Goal: Task Accomplishment & Management: Manage account settings

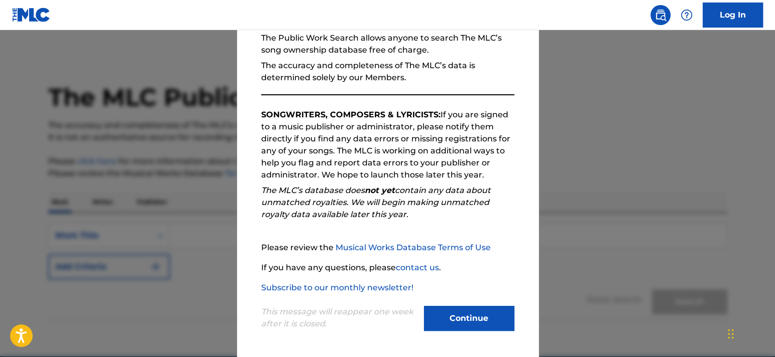
click at [479, 320] on button "Continue" at bounding box center [469, 318] width 90 height 25
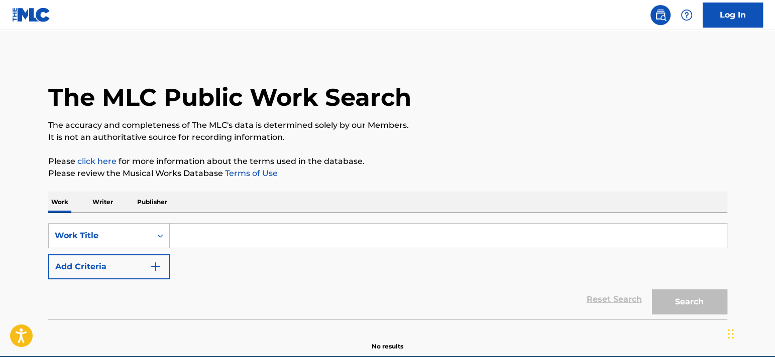
click at [191, 245] on input "Search Form" at bounding box center [448, 236] width 557 height 24
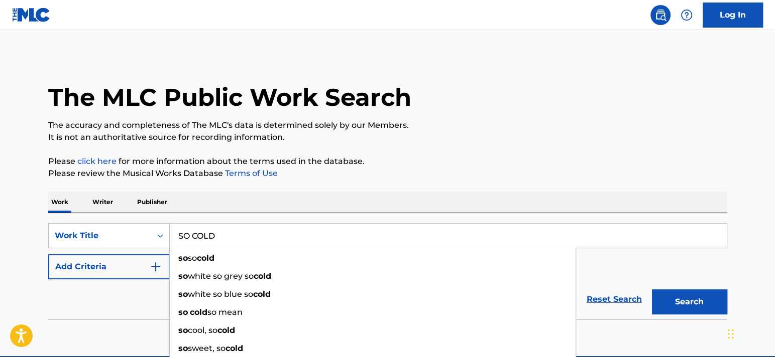
type input "SO COLD"
click at [106, 263] on button "Add Criteria" at bounding box center [108, 267] width 121 height 25
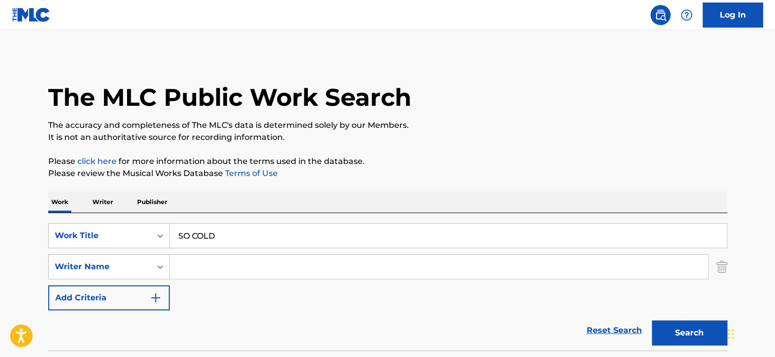
click at [225, 272] on input "Search Form" at bounding box center [439, 267] width 538 height 24
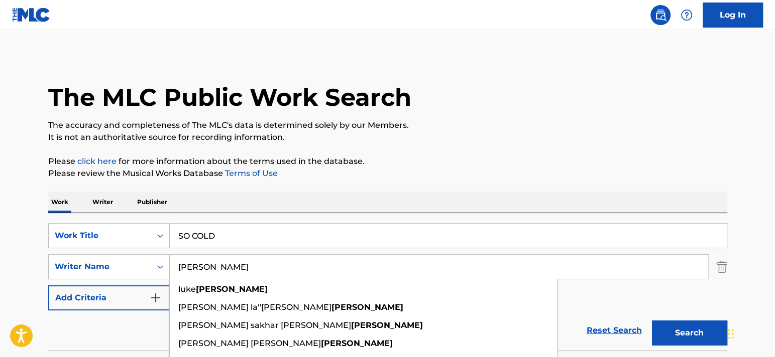
type input "[PERSON_NAME]"
click at [652, 321] on button "Search" at bounding box center [689, 333] width 75 height 25
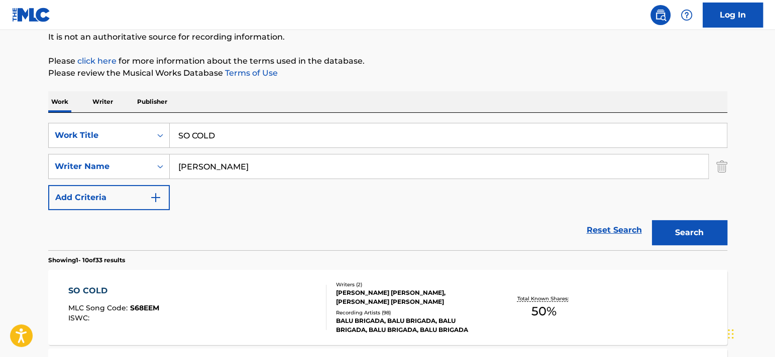
scroll to position [201, 0]
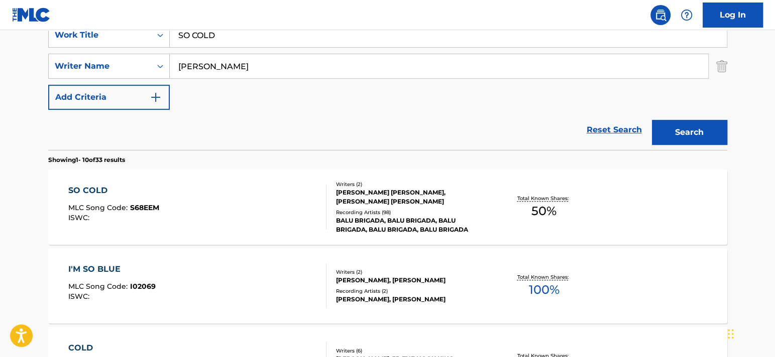
click at [90, 190] on div "SO COLD" at bounding box center [113, 191] width 91 height 12
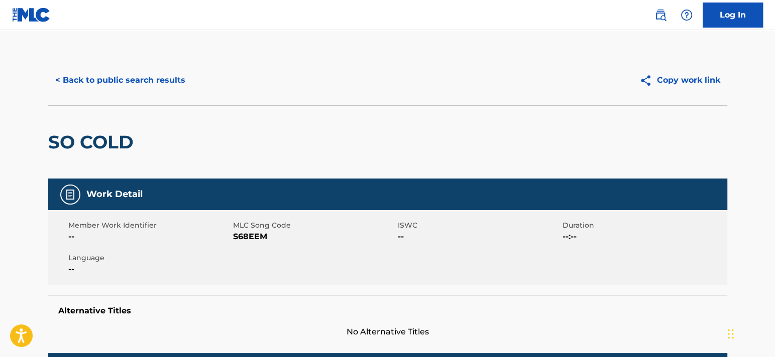
click at [156, 84] on button "< Back to public search results" at bounding box center [120, 80] width 144 height 25
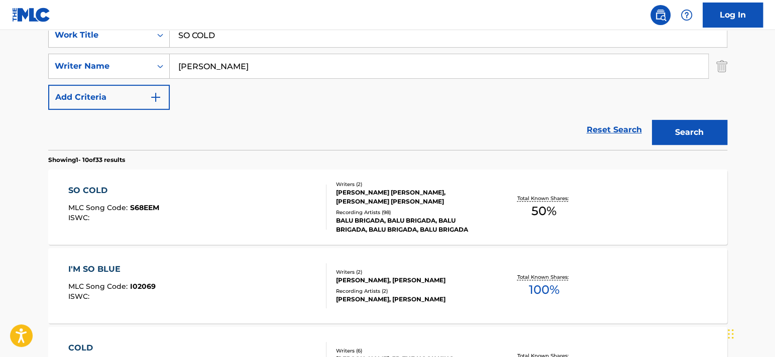
scroll to position [151, 0]
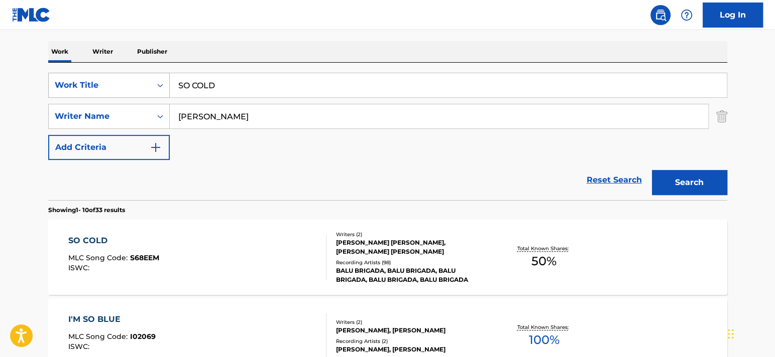
drag, startPoint x: 229, startPoint y: 96, endPoint x: 144, endPoint y: 88, distance: 85.7
click at [144, 88] on div "SearchWithCriteriacd175b11-055c-43f4-aaf0-e8a95708ef42 Work Title SO COLD" at bounding box center [387, 85] width 679 height 25
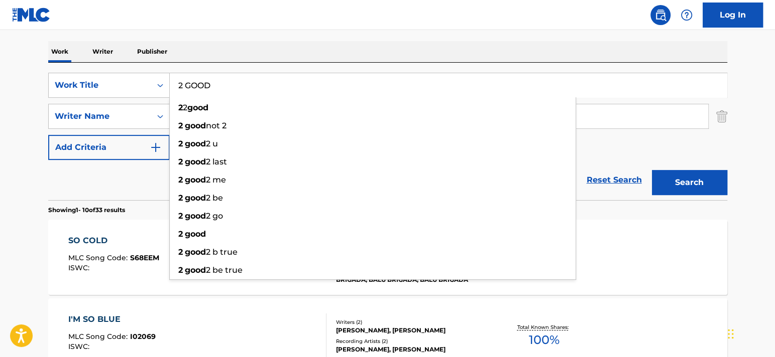
type input "2 GOOD"
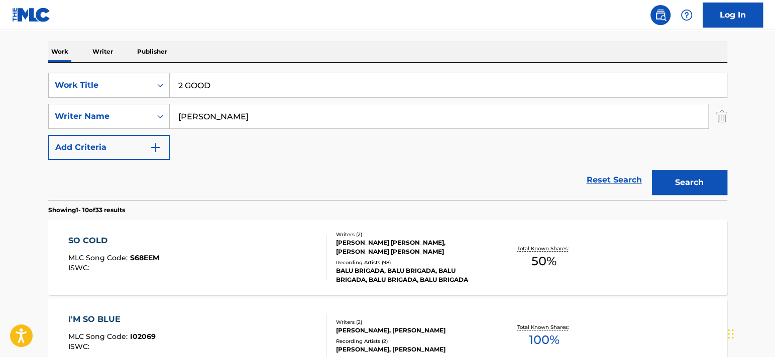
click at [683, 177] on button "Search" at bounding box center [689, 182] width 75 height 25
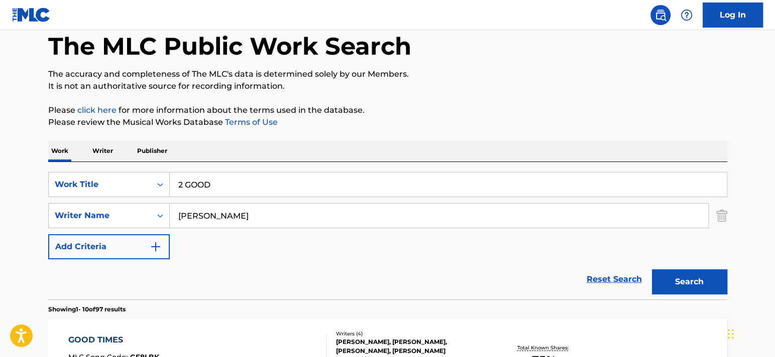
scroll to position [50, 0]
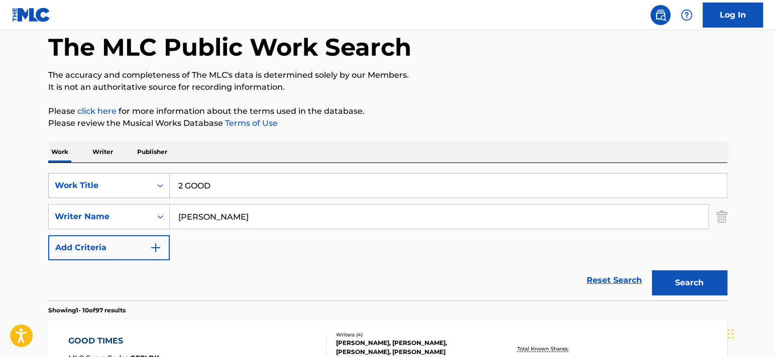
drag, startPoint x: 96, startPoint y: 200, endPoint x: 96, endPoint y: 190, distance: 10.1
click at [96, 200] on div "SearchWithCriteriacd175b11-055c-43f4-aaf0-e8a95708ef42 Work Title 2 GOOD Search…" at bounding box center [387, 216] width 679 height 87
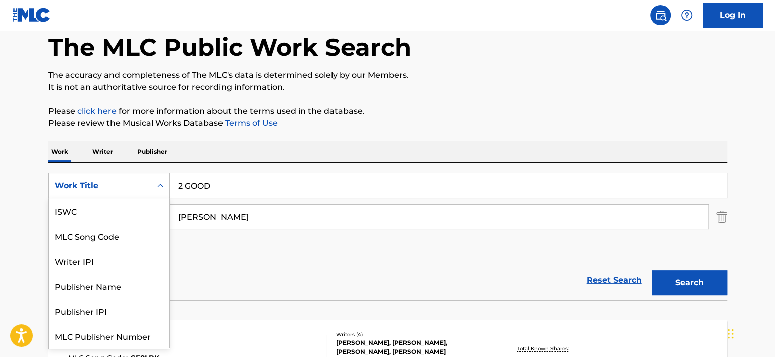
drag, startPoint x: 103, startPoint y: 186, endPoint x: 104, endPoint y: 177, distance: 9.1
click at [100, 182] on div "Work Title" at bounding box center [100, 186] width 90 height 12
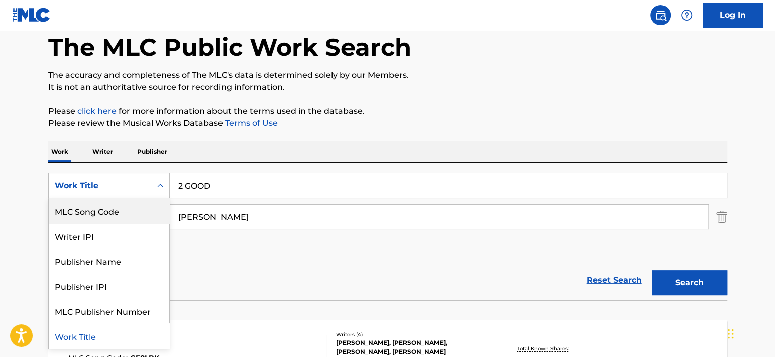
click at [108, 212] on div "MLC Song Code" at bounding box center [109, 210] width 120 height 25
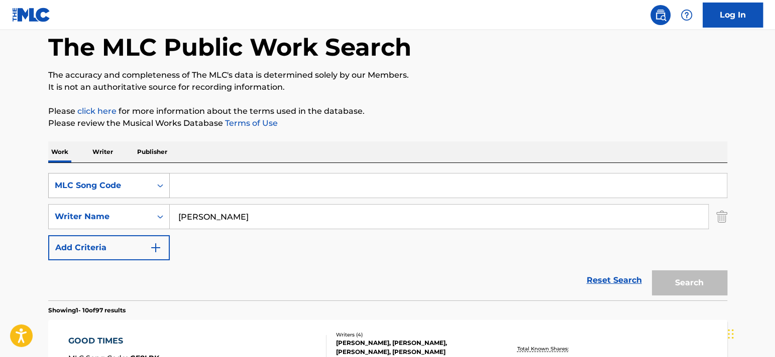
drag, startPoint x: 240, startPoint y: 182, endPoint x: 142, endPoint y: 182, distance: 98.9
click at [142, 182] on div "SearchWithCriteriac2afab2d-5674-4275-81c8-73f5658de7d8 MLC Song Code" at bounding box center [387, 185] width 679 height 25
paste input "2L8L92"
type input "2L8L92"
click at [209, 220] on input "[PERSON_NAME]" at bounding box center [439, 217] width 538 height 24
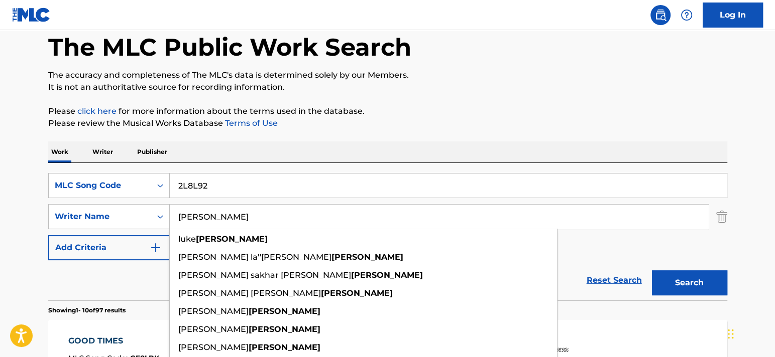
drag, startPoint x: 240, startPoint y: 217, endPoint x: 40, endPoint y: 207, distance: 200.6
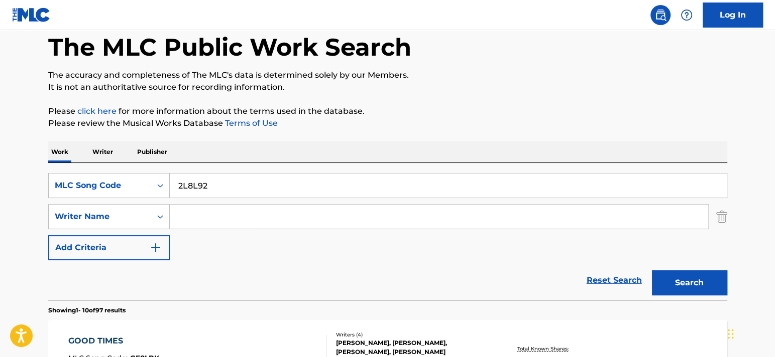
click at [666, 276] on button "Search" at bounding box center [689, 283] width 75 height 25
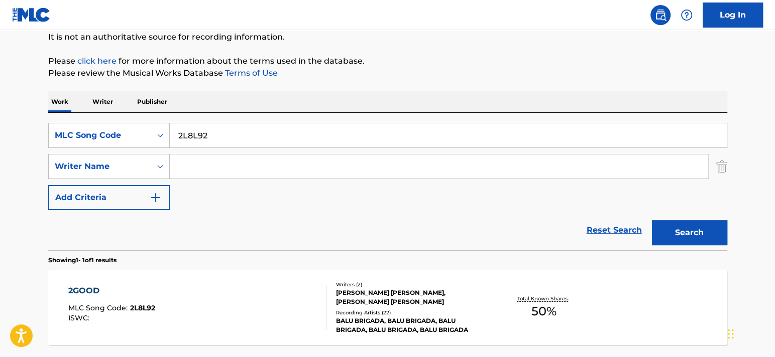
click at [100, 280] on div "2GOOD MLC Song Code : 2L8L92 ISWC : Writers ( 2 ) [PERSON_NAME] [PERSON_NAME], …" at bounding box center [387, 307] width 679 height 75
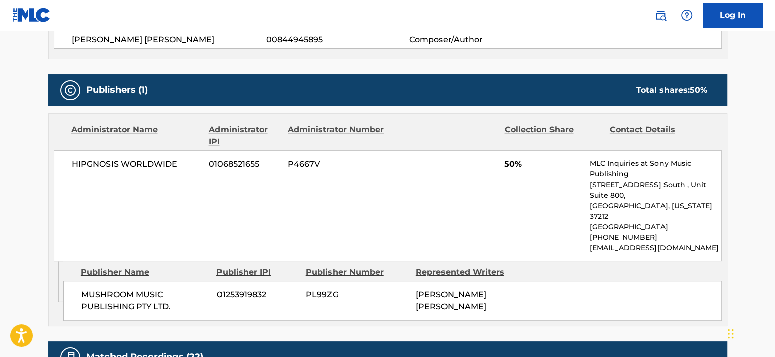
scroll to position [351, 0]
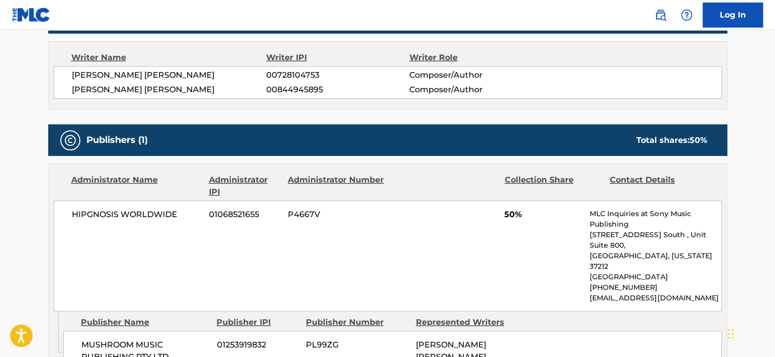
click at [728, 7] on link "Log In" at bounding box center [732, 15] width 60 height 25
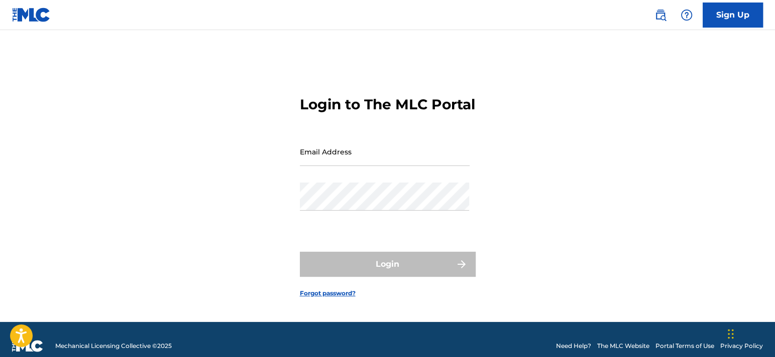
click at [440, 157] on input "Email Address" at bounding box center [385, 152] width 170 height 29
type input "[EMAIL_ADDRESS][DOMAIN_NAME]"
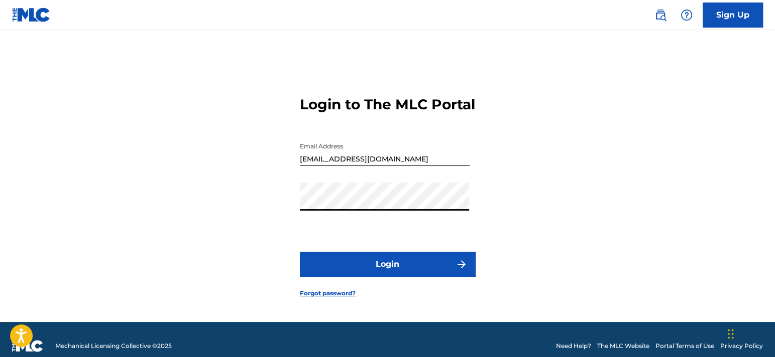
click at [300, 252] on button "Login" at bounding box center [388, 264] width 176 height 25
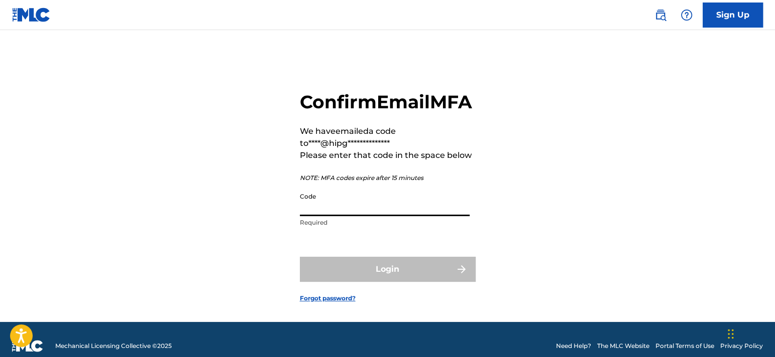
click at [395, 216] on input "Code" at bounding box center [385, 202] width 170 height 29
paste input "138900"
type input "138900"
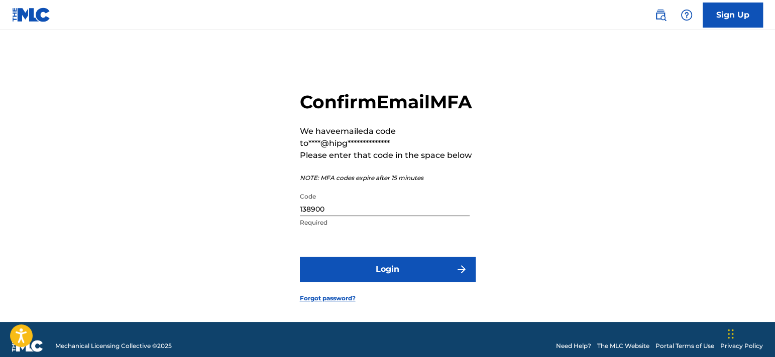
click at [399, 282] on button "Login" at bounding box center [388, 269] width 176 height 25
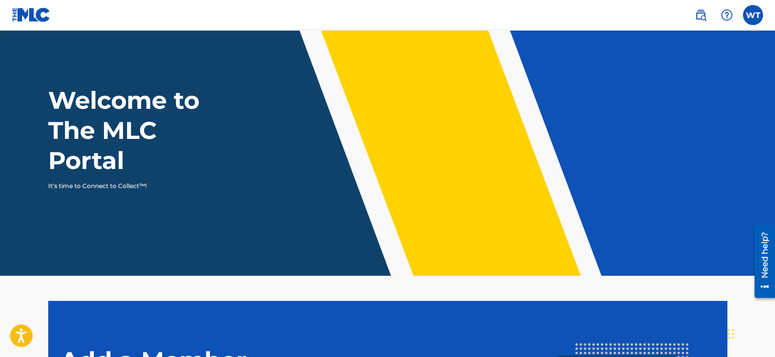
scroll to position [17, 0]
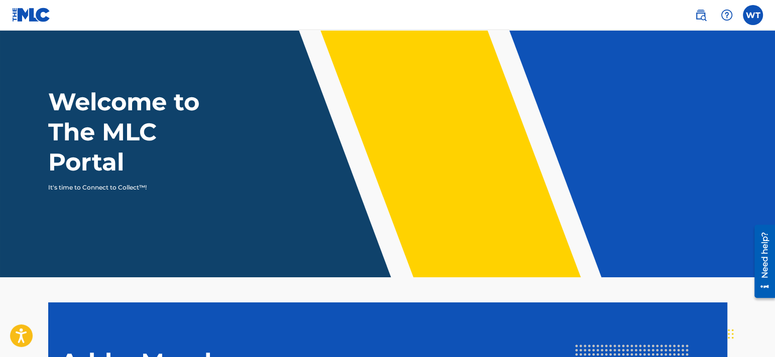
click at [182, 170] on h1 "Welcome to The MLC Portal" at bounding box center [142, 132] width 188 height 90
click at [391, 157] on div "Welcome to The MLC Portal It's time to Connect to Collect™!" at bounding box center [387, 139] width 703 height 105
click at [296, 110] on div "Welcome to The MLC Portal It's time to Connect to Collect™!" at bounding box center [387, 139] width 703 height 105
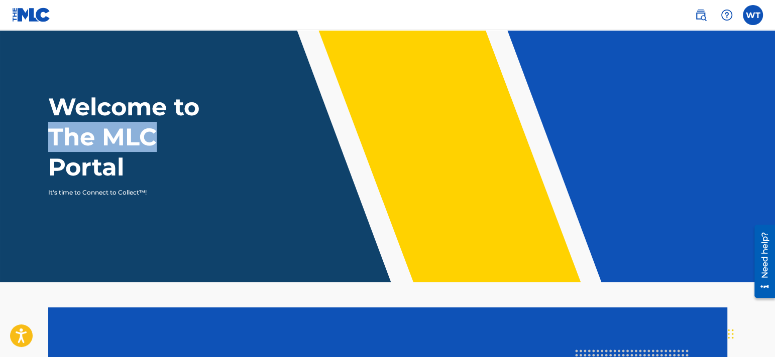
scroll to position [0, 0]
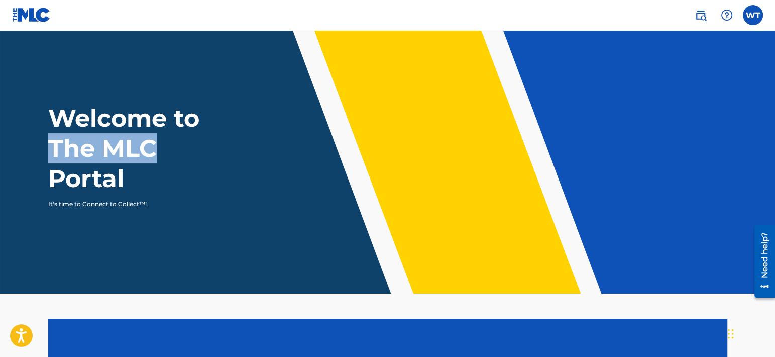
click at [700, 14] on img at bounding box center [700, 15] width 12 height 12
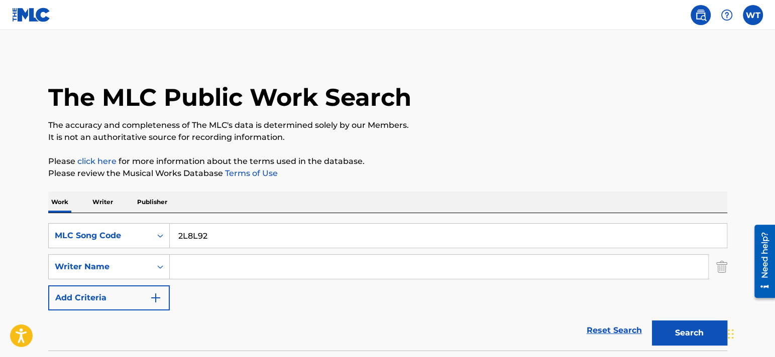
click at [747, 17] on label at bounding box center [753, 15] width 20 height 20
click at [753, 15] on input "WT Will [PERSON_NAME] [EMAIL_ADDRESS][DOMAIN_NAME] Notification Preferences Pro…" at bounding box center [753, 15] width 0 height 0
click at [385, 87] on h1 "The MLC Public Work Search" at bounding box center [229, 97] width 363 height 30
click at [43, 15] on img at bounding box center [31, 15] width 39 height 15
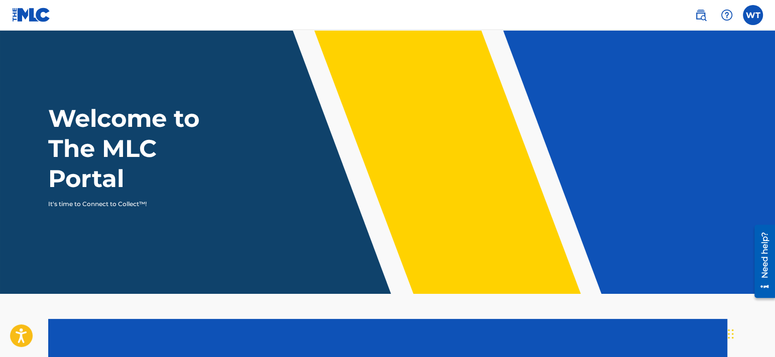
click at [766, 10] on nav "WT WT Will [PERSON_NAME] [EMAIL_ADDRESS][DOMAIN_NAME] Notification Preferences …" at bounding box center [387, 15] width 775 height 30
click at [759, 12] on label at bounding box center [753, 15] width 20 height 20
click at [753, 15] on input "WT Will [PERSON_NAME] [EMAIL_ADDRESS][DOMAIN_NAME] Notification Preferences Pro…" at bounding box center [753, 15] width 0 height 0
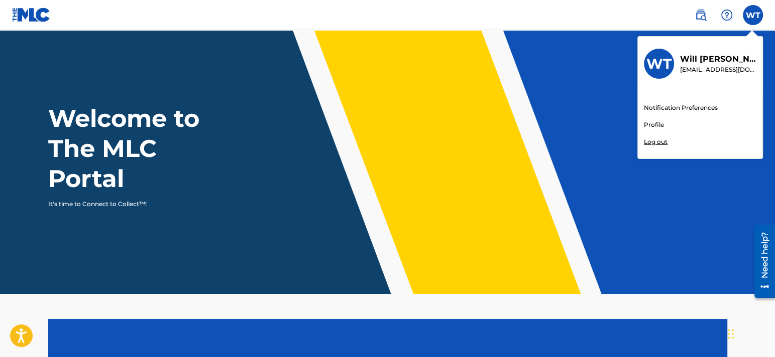
click at [698, 141] on div "Notification Preferences Profile Log out" at bounding box center [700, 124] width 125 height 67
click at [753, 15] on input "WT Will [PERSON_NAME] [EMAIL_ADDRESS][DOMAIN_NAME] Notification Preferences Pro…" at bounding box center [753, 15] width 0 height 0
click at [652, 145] on p "Log out" at bounding box center [656, 142] width 24 height 9
click at [753, 15] on input "WT Will [PERSON_NAME] [EMAIL_ADDRESS][DOMAIN_NAME] Notification Preferences Pro…" at bounding box center [753, 15] width 0 height 0
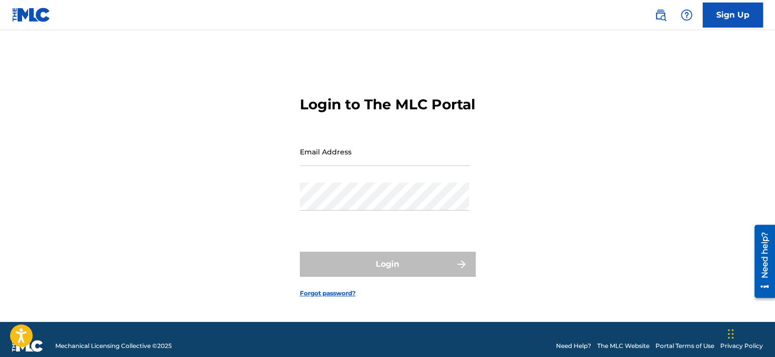
click at [399, 154] on input "Email Address" at bounding box center [385, 152] width 170 height 29
paste input "[EMAIL_ADDRESS][DOMAIN_NAME]"
type input "[EMAIL_ADDRESS][DOMAIN_NAME]"
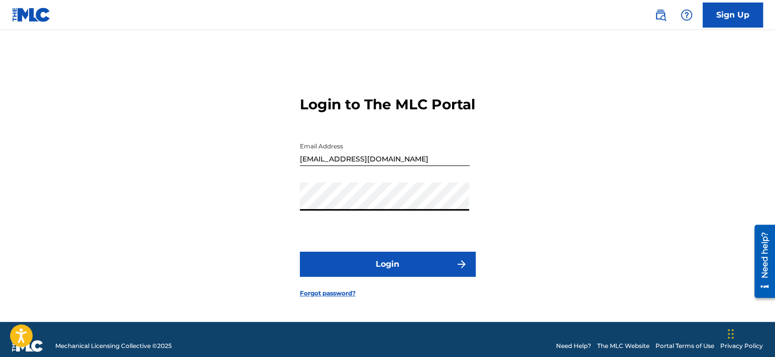
click at [519, 234] on div "Login to The MLC Portal Email Address [EMAIL_ADDRESS][DOMAIN_NAME] Password Log…" at bounding box center [387, 188] width 703 height 267
click at [457, 271] on img "submit" at bounding box center [461, 265] width 12 height 12
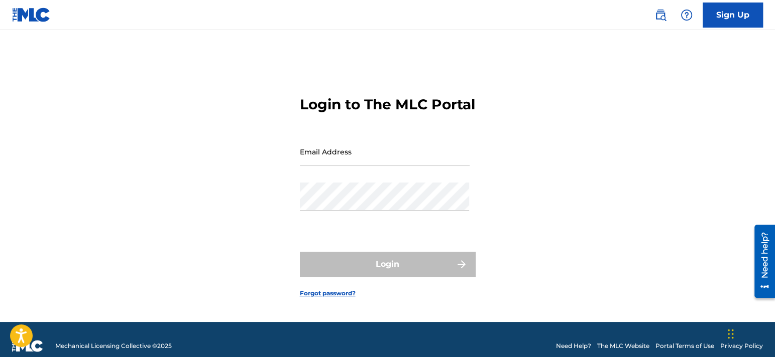
click at [388, 165] on input "Email Address" at bounding box center [385, 152] width 170 height 29
type input "[EMAIL_ADDRESS][DOMAIN_NAME]"
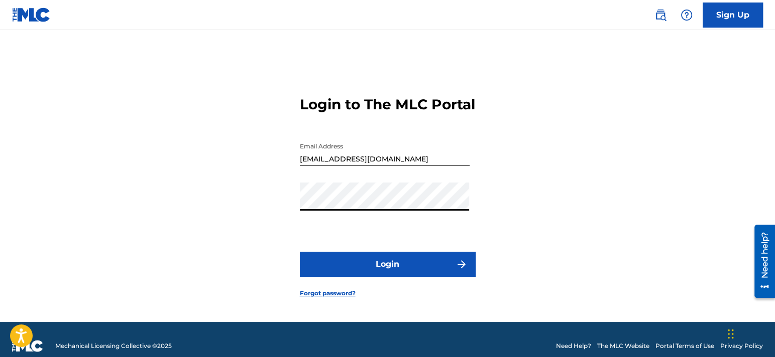
click at [300, 252] on button "Login" at bounding box center [388, 264] width 176 height 25
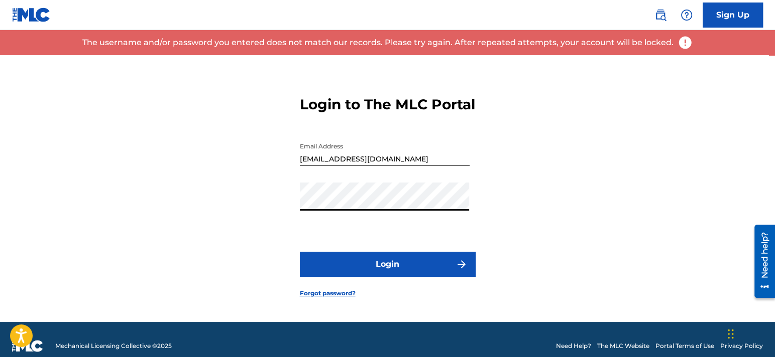
click at [269, 214] on div "Login to The MLC Portal Email Address [EMAIL_ADDRESS][DOMAIN_NAME] Password Log…" at bounding box center [387, 188] width 703 height 267
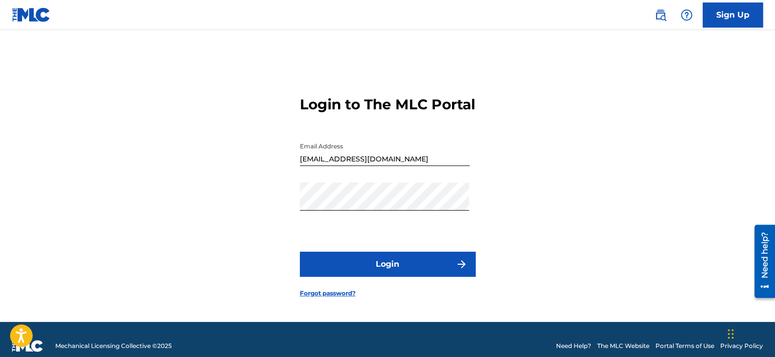
click at [336, 269] on button "Login" at bounding box center [388, 264] width 176 height 25
click at [204, 215] on div "Login to The MLC Portal Email Address [EMAIL_ADDRESS][DOMAIN_NAME] Password Log…" at bounding box center [387, 188] width 703 height 267
click at [337, 298] on link "Forgot password?" at bounding box center [328, 293] width 56 height 9
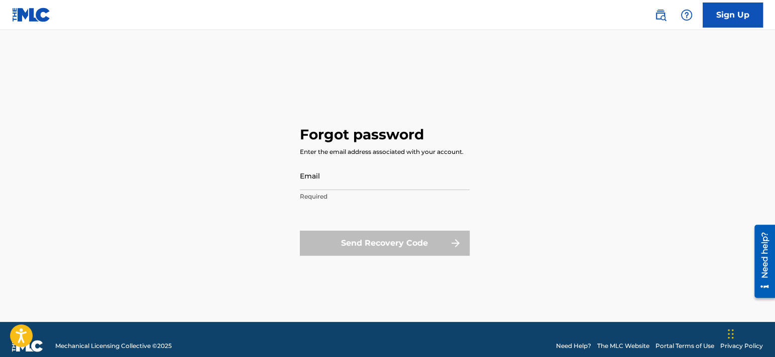
click at [389, 188] on input "Email" at bounding box center [385, 176] width 170 height 29
type input "[EMAIL_ADDRESS][DOMAIN_NAME]"
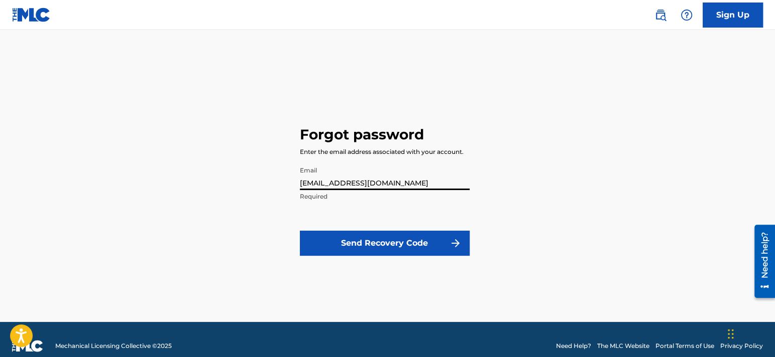
click at [433, 246] on button "Send Recovery Code" at bounding box center [385, 243] width 170 height 25
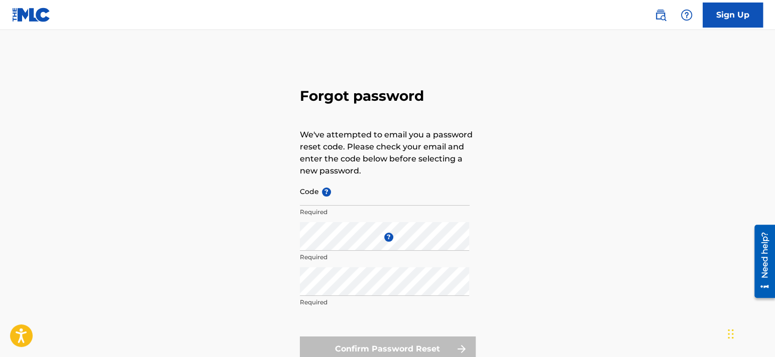
click at [397, 198] on input "Code ?" at bounding box center [385, 191] width 170 height 29
paste input "FP_24bf7a77461809ce340c634bd50c"
type input "FP_24bf7a77461809ce340c634bd50c"
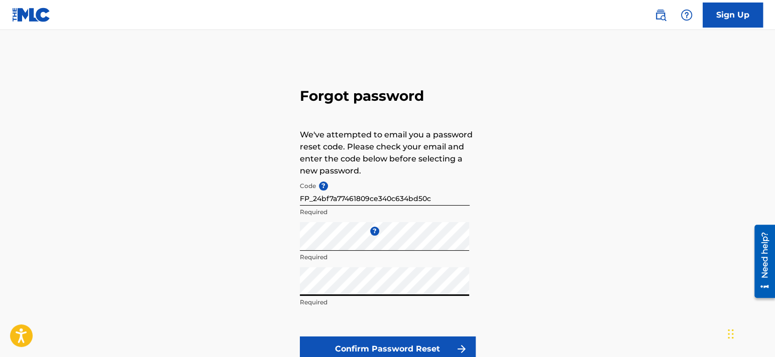
click at [590, 198] on div "Forgot password We've attempted to email you a password reset code. Please chec…" at bounding box center [387, 222] width 703 height 335
click at [450, 345] on button "Confirm Password Reset" at bounding box center [388, 349] width 176 height 25
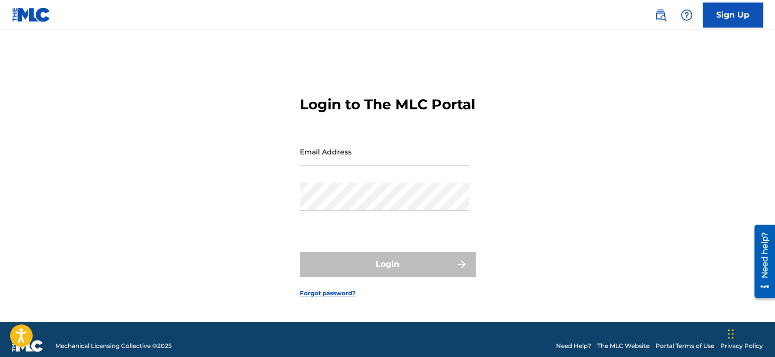
click at [423, 166] on input "Email Address" at bounding box center [385, 152] width 170 height 29
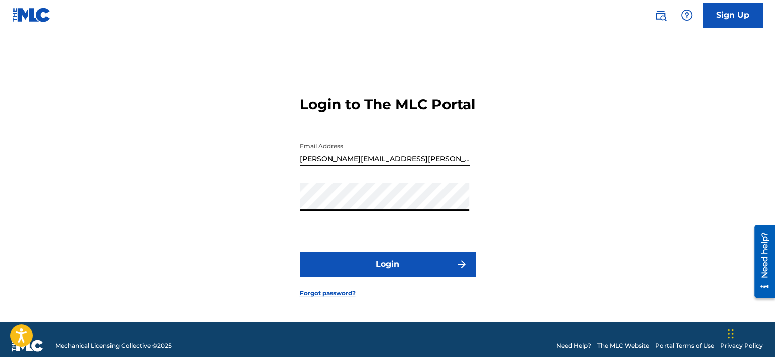
click at [300, 252] on button "Login" at bounding box center [388, 264] width 176 height 25
drag, startPoint x: 413, startPoint y: 167, endPoint x: 237, endPoint y: 170, distance: 175.7
click at [242, 170] on div "Login to The MLC Portal Email Address [PERSON_NAME][EMAIL_ADDRESS][PERSON_NAME]…" at bounding box center [387, 188] width 703 height 267
paste input "[PERSON_NAME].[PERSON_NAME]"
type input "[PERSON_NAME][EMAIL_ADDRESS][PERSON_NAME][DOMAIN_NAME]"
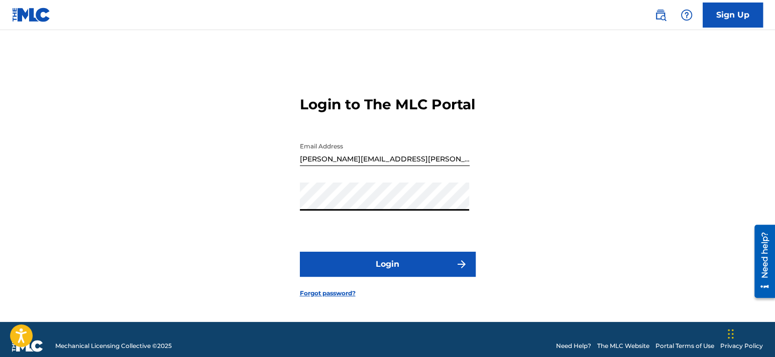
click at [255, 215] on div "Login to The MLC Portal Email Address [PERSON_NAME][EMAIL_ADDRESS][PERSON_NAME]…" at bounding box center [387, 188] width 703 height 267
click at [331, 276] on button "Login" at bounding box center [388, 264] width 176 height 25
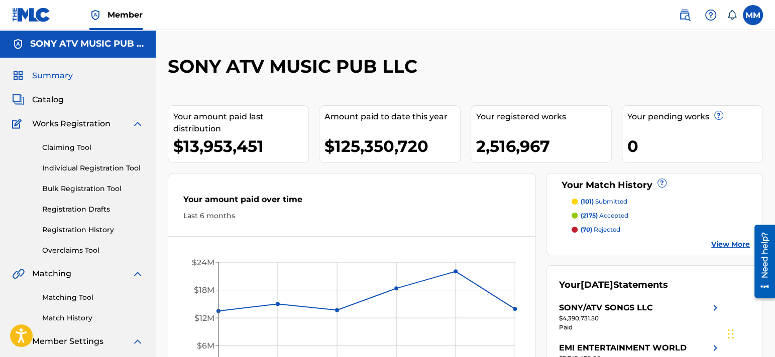
click at [52, 102] on span "Catalog" at bounding box center [48, 100] width 32 height 12
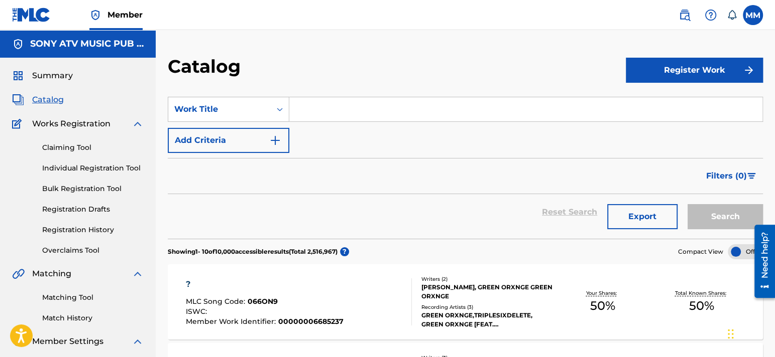
click at [355, 108] on input "Search Form" at bounding box center [525, 109] width 473 height 24
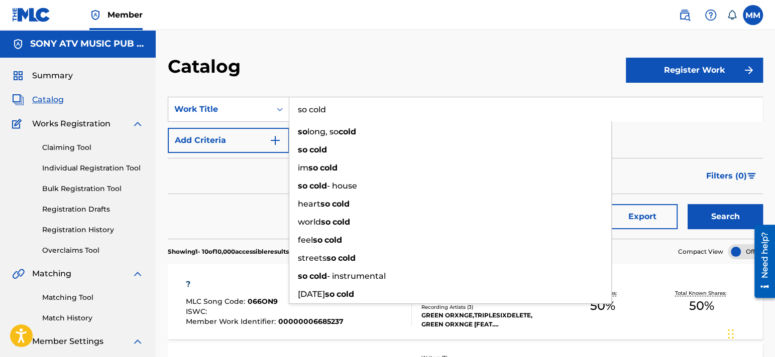
type input "so cold"
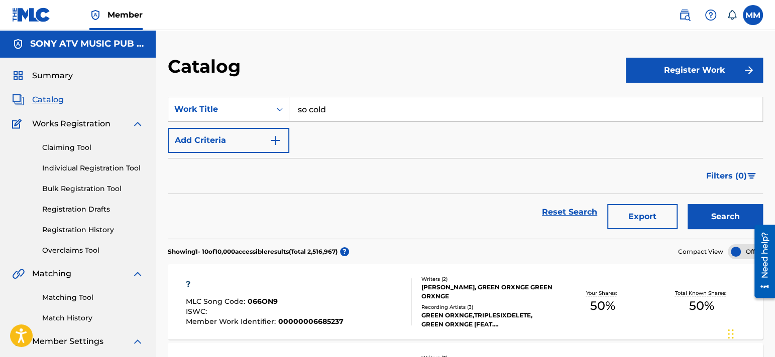
click at [257, 144] on button "Add Criteria" at bounding box center [228, 140] width 121 height 25
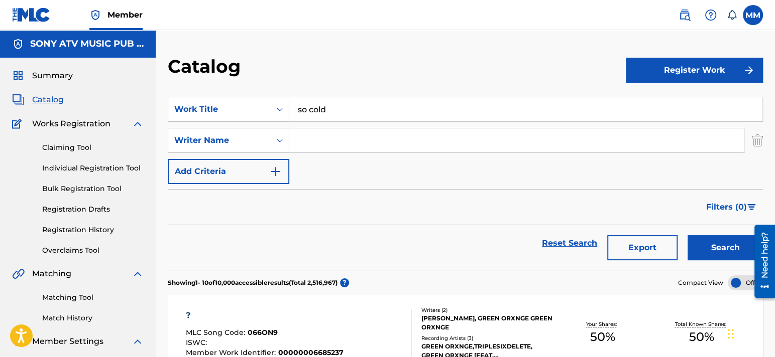
click at [315, 134] on input "Search Form" at bounding box center [516, 141] width 454 height 24
type input "[PERSON_NAME]"
click at [695, 240] on button "Search" at bounding box center [724, 247] width 75 height 25
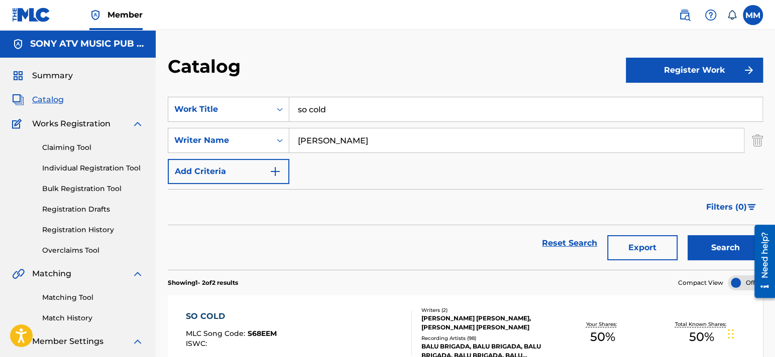
click at [370, 222] on div "Filters ( 0 )" at bounding box center [465, 207] width 595 height 36
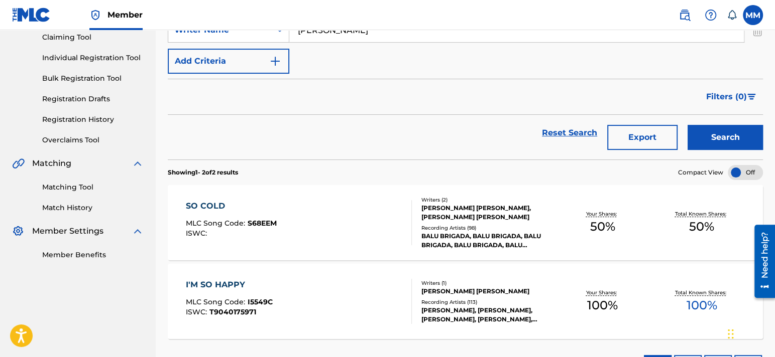
scroll to position [151, 0]
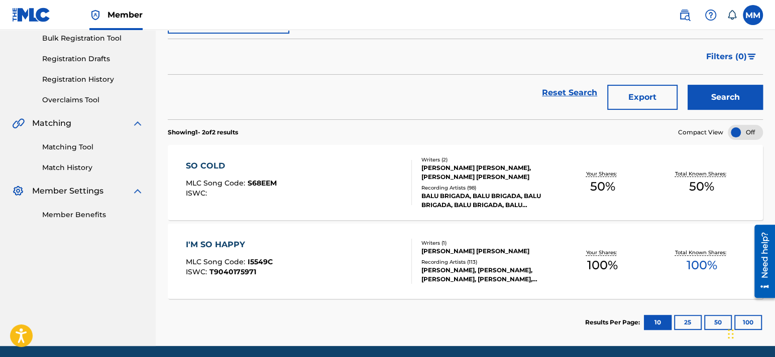
click at [207, 166] on div "SO COLD" at bounding box center [231, 166] width 91 height 12
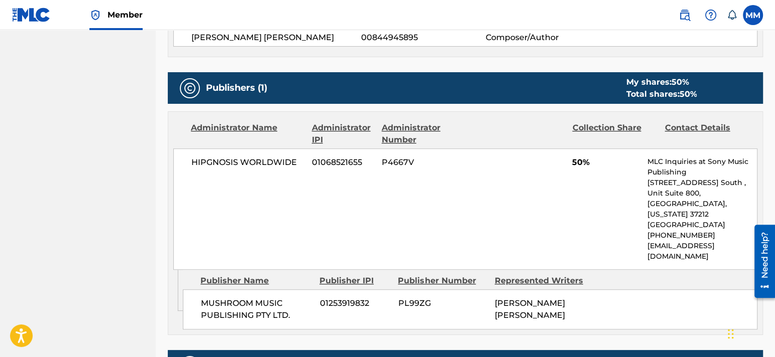
scroll to position [402, 0]
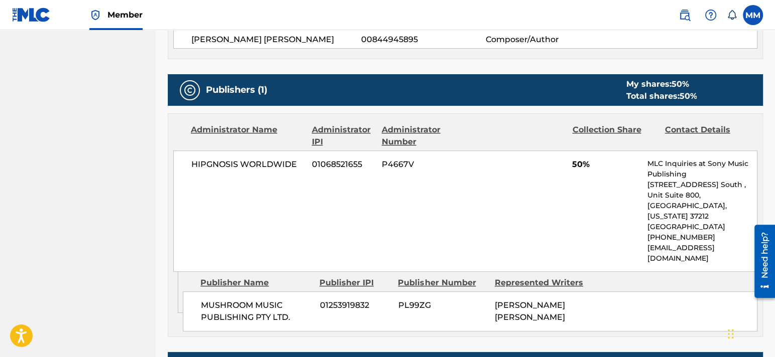
click at [287, 207] on div "HIPGNOSIS WORLDWIDE 01068521655 P4667V 50% MLC Inquiries at Sony Music Publishi…" at bounding box center [465, 211] width 584 height 121
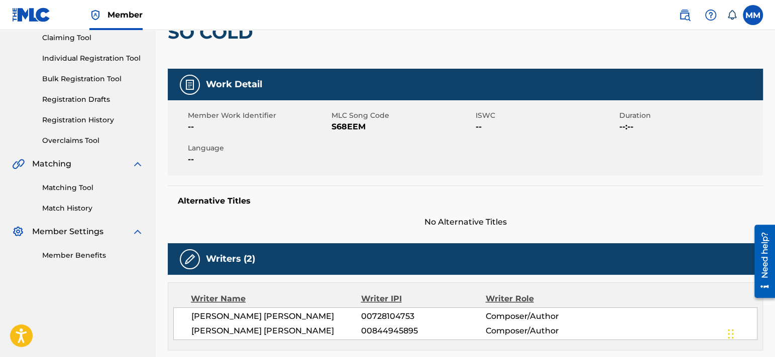
scroll to position [0, 0]
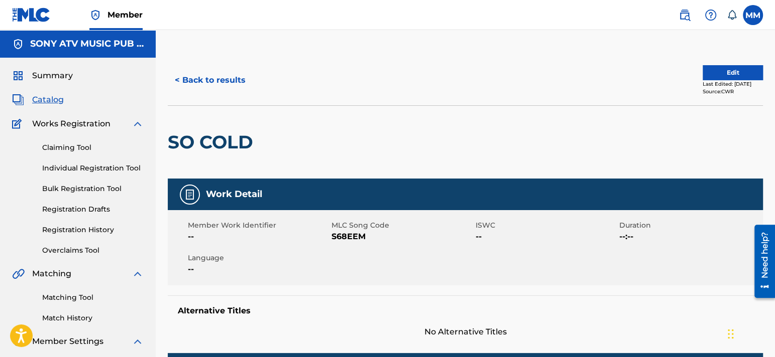
click at [65, 146] on link "Claiming Tool" at bounding box center [92, 148] width 101 height 11
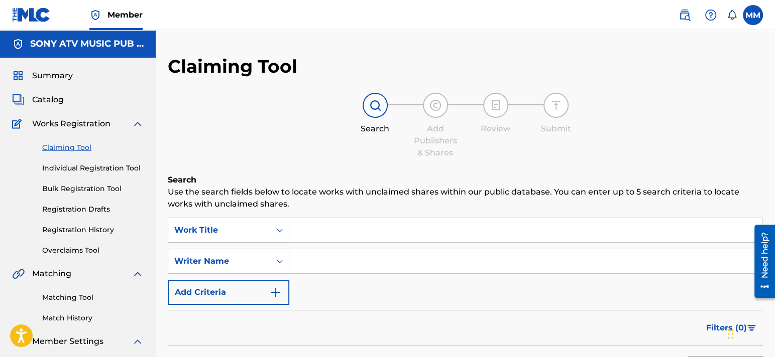
click at [340, 228] on input "Search Form" at bounding box center [525, 230] width 473 height 24
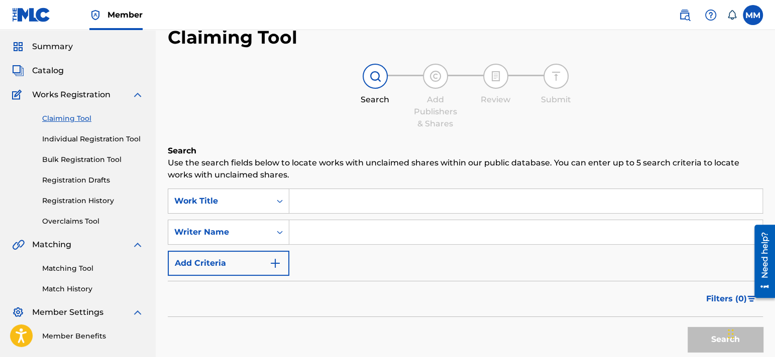
scroll to position [50, 0]
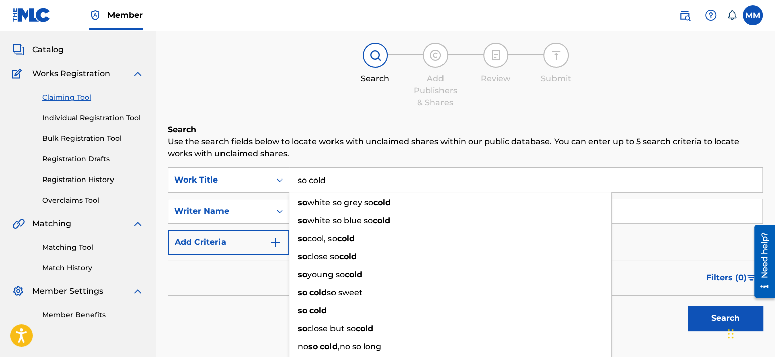
type input "so cold"
click at [355, 120] on div "Claiming Tool Search Add Publishers & Shares Review Submit Search Use the searc…" at bounding box center [465, 196] width 595 height 382
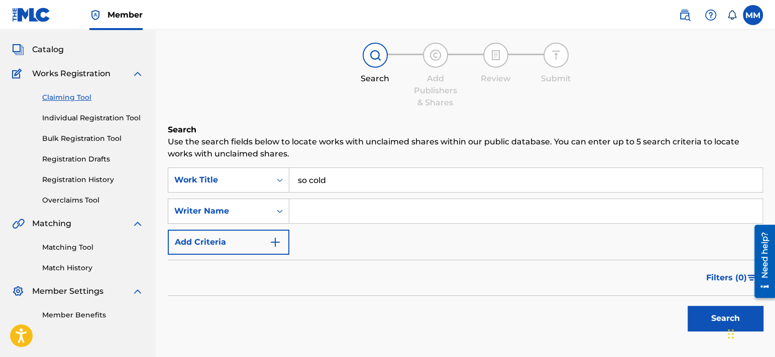
click at [349, 203] on input "Search Form" at bounding box center [525, 211] width 473 height 24
type input "[PERSON_NAME]"
click at [699, 317] on button "Search" at bounding box center [724, 318] width 75 height 25
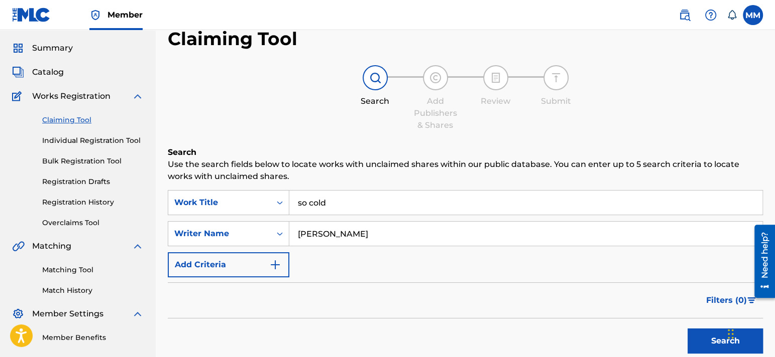
scroll to position [0, 0]
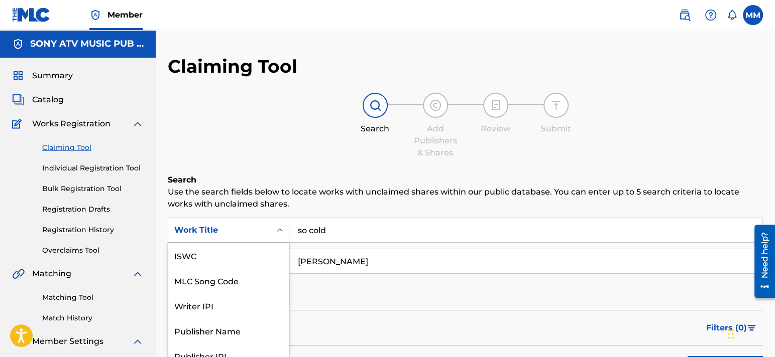
click at [248, 220] on div "7 results available. Use Up and Down to choose options, press Enter to select t…" at bounding box center [228, 230] width 121 height 25
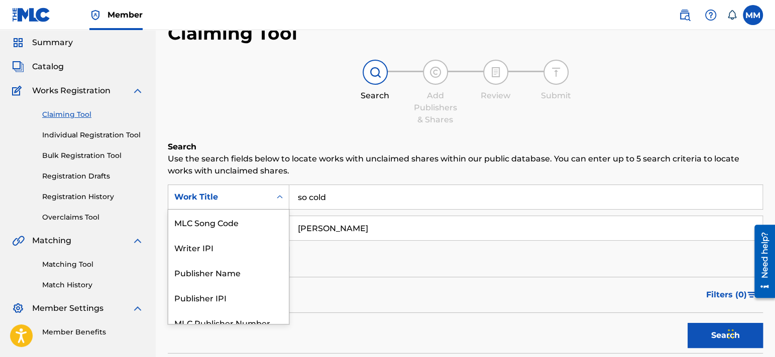
scroll to position [36, 0]
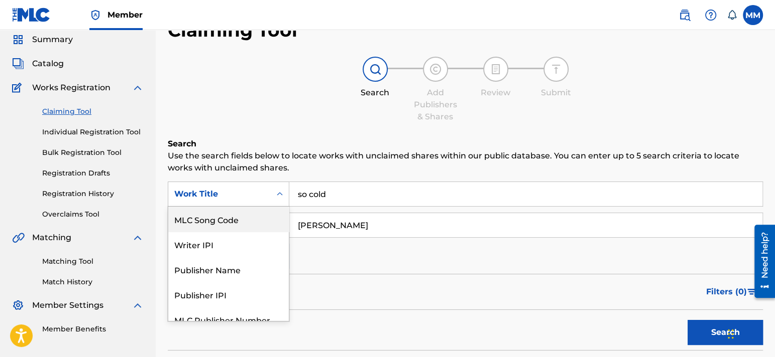
click at [231, 224] on div "MLC Song Code" at bounding box center [228, 219] width 120 height 25
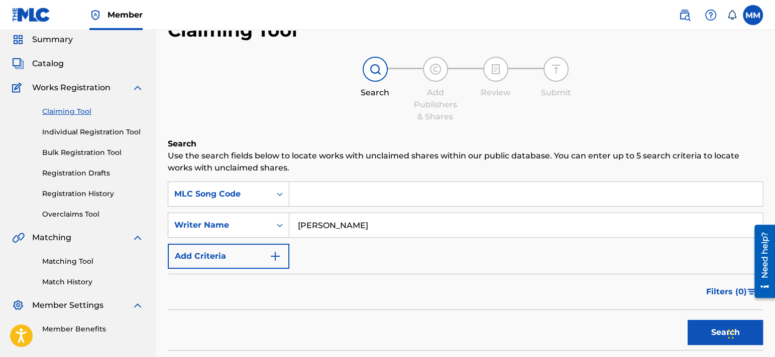
drag, startPoint x: 343, startPoint y: 200, endPoint x: 332, endPoint y: 200, distance: 11.0
click at [332, 200] on input "Search Form" at bounding box center [525, 194] width 473 height 24
paste input "S68EEM"
type input "S68EEM"
drag, startPoint x: 396, startPoint y: 217, endPoint x: 197, endPoint y: 225, distance: 199.0
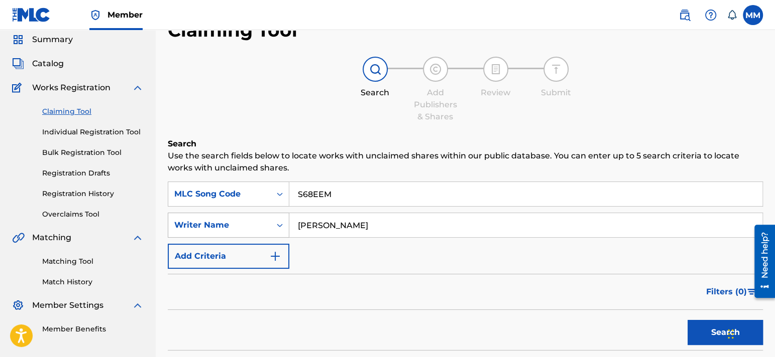
click at [203, 225] on div "SearchWithCriteriaa8ea7527-1c91-4850-a5b4-ab2702f7ca28 Writer Name [PERSON_NAME]" at bounding box center [465, 225] width 595 height 25
click at [707, 325] on button "Search" at bounding box center [724, 332] width 75 height 25
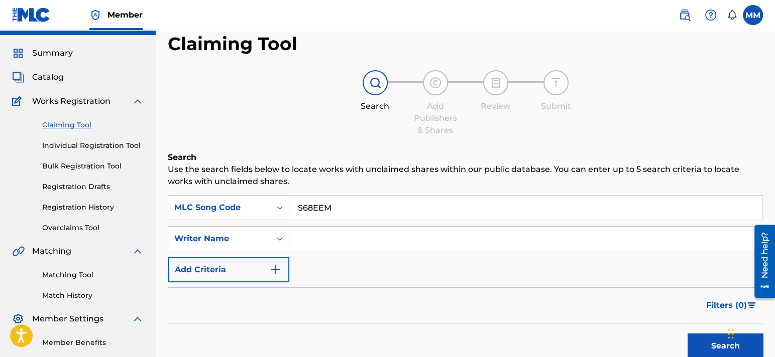
scroll to position [0, 0]
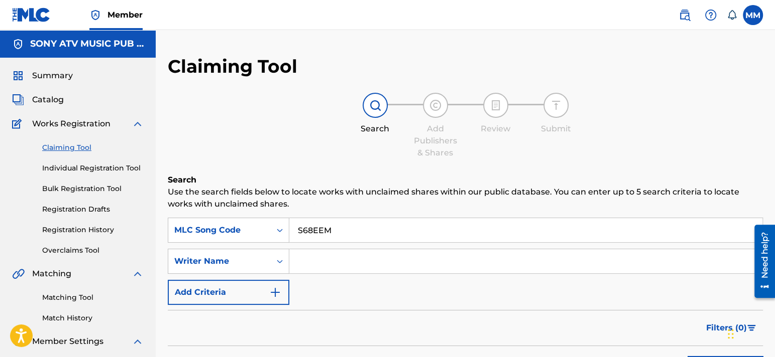
click at [51, 101] on span "Catalog" at bounding box center [48, 100] width 32 height 12
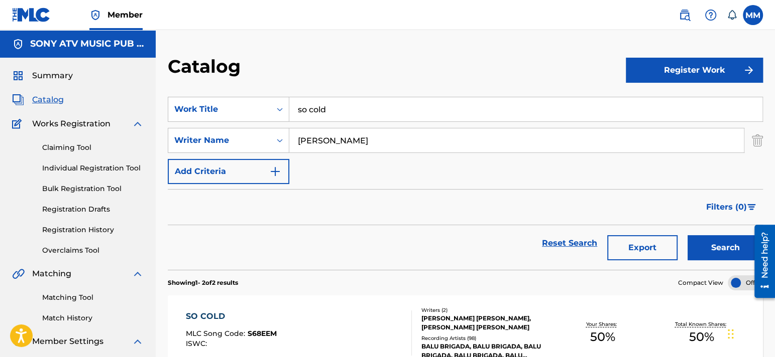
click at [214, 314] on div "SO COLD" at bounding box center [231, 317] width 91 height 12
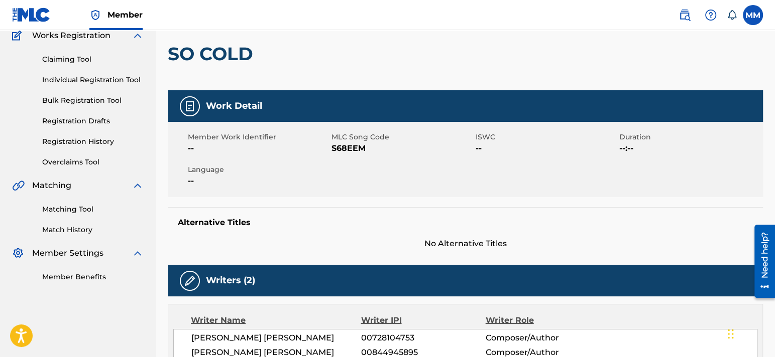
scroll to position [151, 0]
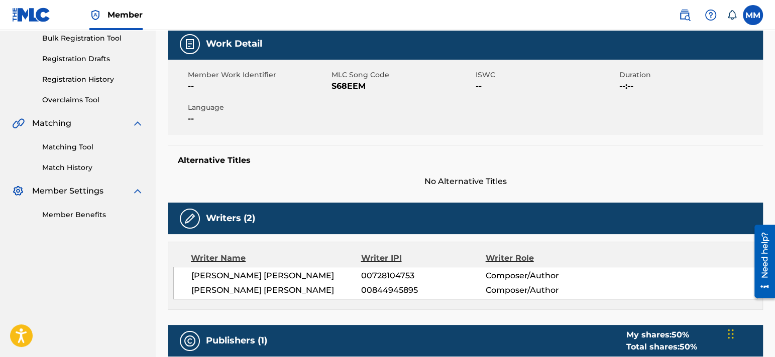
click at [74, 102] on link "Overclaims Tool" at bounding box center [92, 100] width 101 height 11
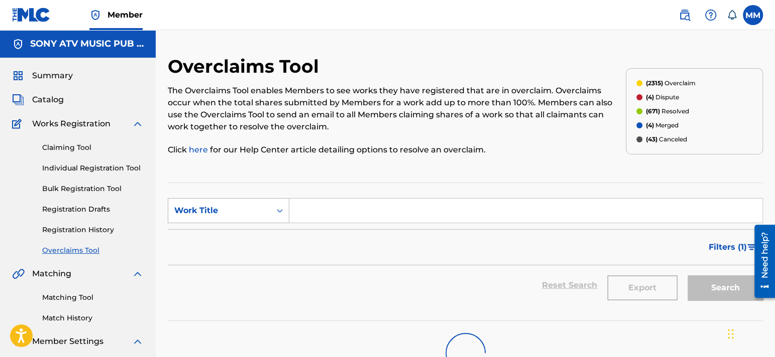
click at [266, 207] on div "Work Title" at bounding box center [219, 210] width 102 height 19
click at [228, 232] on div "MLC Song Code" at bounding box center [228, 235] width 120 height 25
click at [327, 212] on input "Search Form" at bounding box center [525, 211] width 473 height 24
paste input "S68EEM"
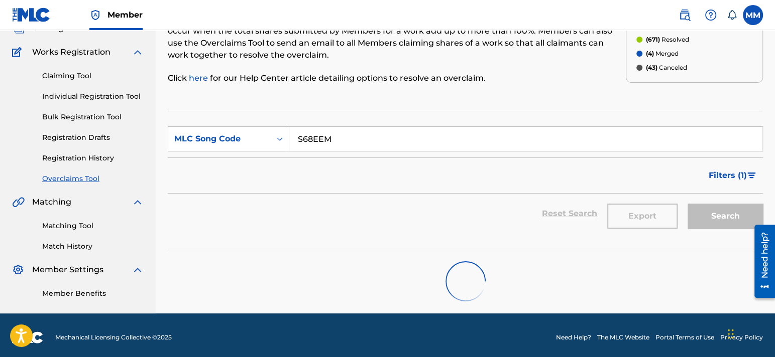
scroll to position [75, 0]
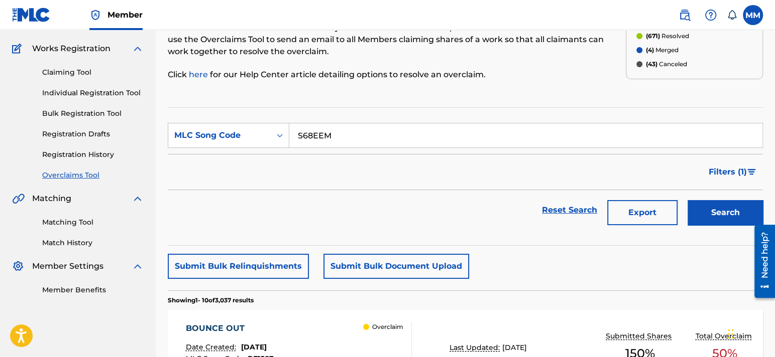
type input "S68EEM"
click at [714, 216] on button "Search" at bounding box center [724, 212] width 75 height 25
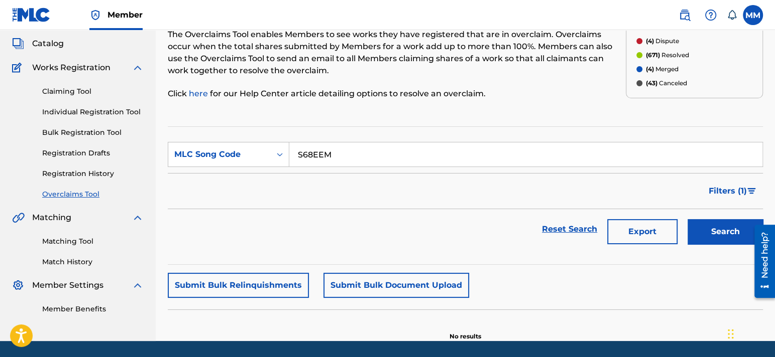
scroll to position [38, 0]
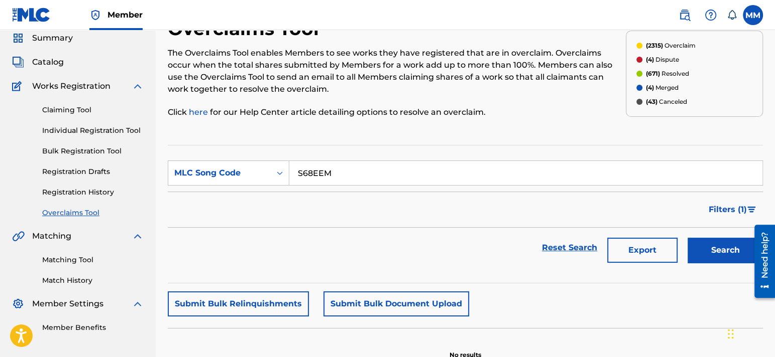
click at [50, 64] on span "Catalog" at bounding box center [48, 62] width 32 height 12
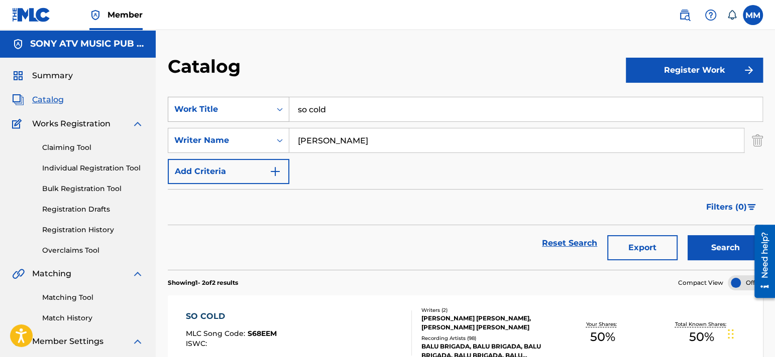
drag, startPoint x: 342, startPoint y: 110, endPoint x: 228, endPoint y: 112, distance: 114.0
click at [228, 112] on div "SearchWithCriteriaf1ea28bb-65c9-4f6a-844d-9a38f4df5a3b Work Title so cold" at bounding box center [465, 109] width 595 height 25
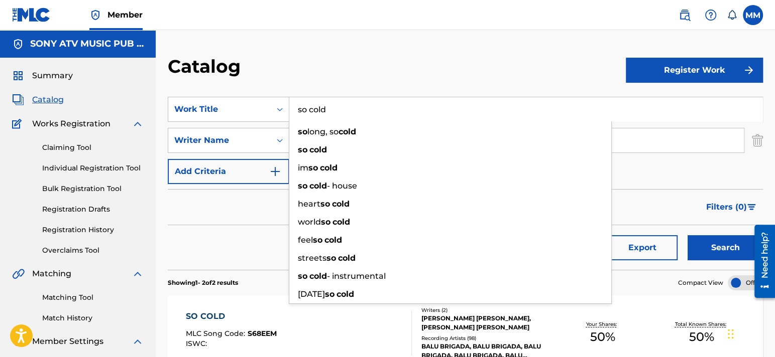
click at [642, 189] on div "Filters ( 0 )" at bounding box center [465, 207] width 595 height 36
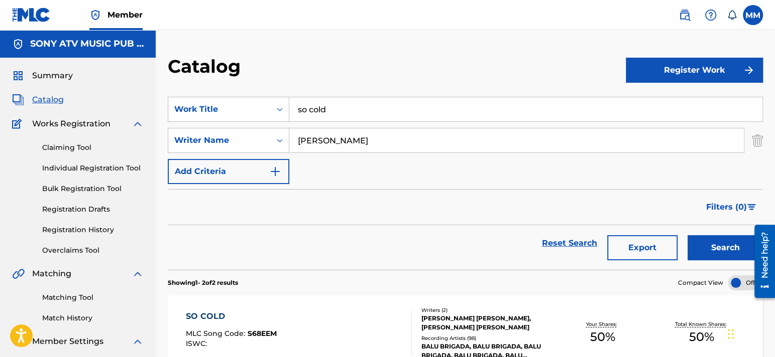
click at [294, 214] on div "Filters ( 0 )" at bounding box center [465, 207] width 595 height 36
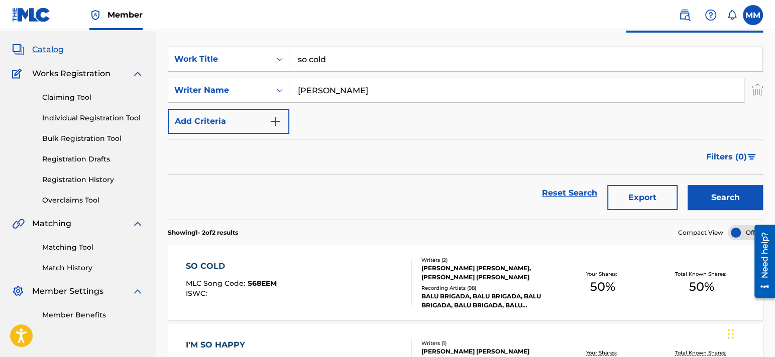
click at [213, 266] on div "SO COLD" at bounding box center [231, 267] width 91 height 12
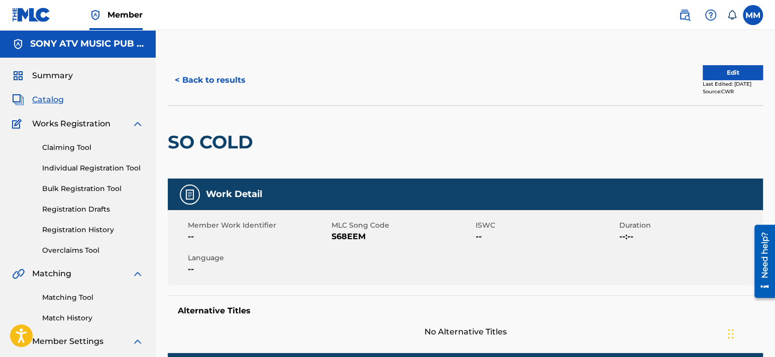
click at [715, 71] on button "Edit" at bounding box center [732, 72] width 60 height 15
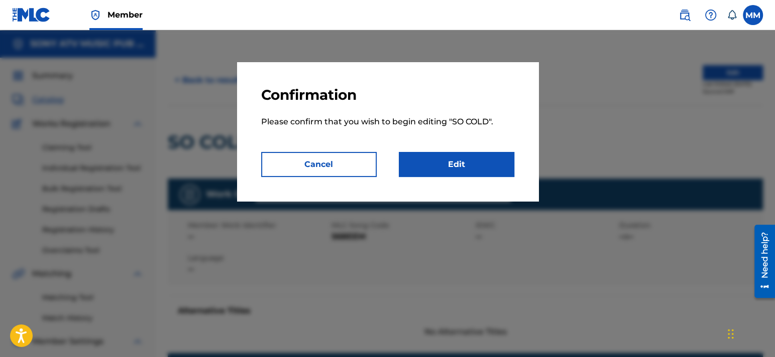
click at [456, 163] on link "Edit" at bounding box center [456, 164] width 115 height 25
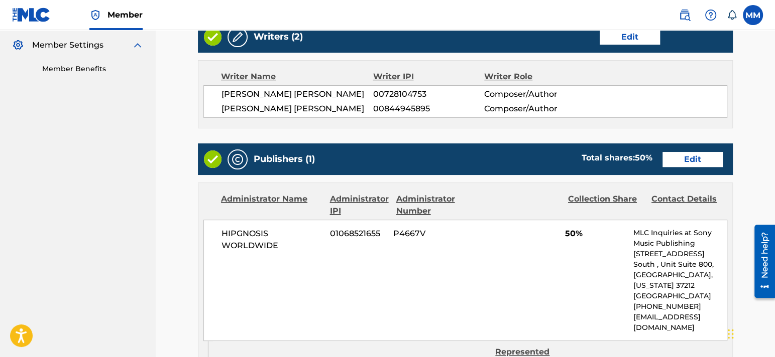
scroll to position [301, 0]
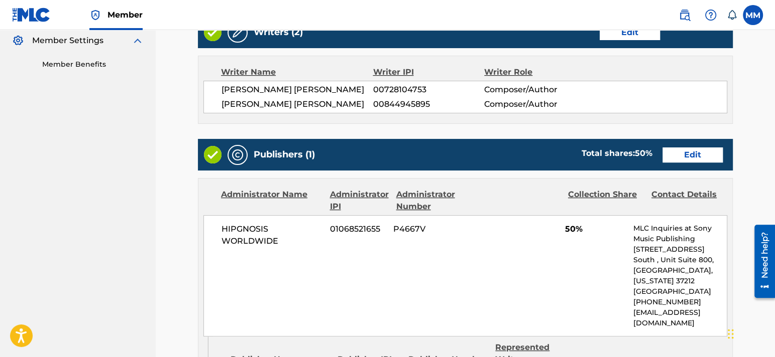
click at [687, 163] on link "Edit" at bounding box center [692, 155] width 60 height 15
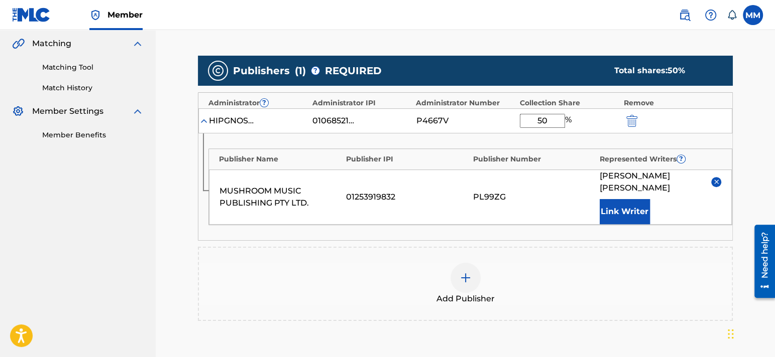
scroll to position [251, 0]
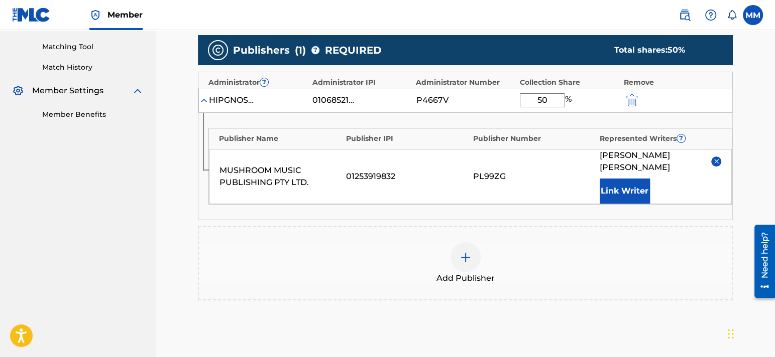
click at [632, 100] on img "submit" at bounding box center [631, 100] width 11 height 12
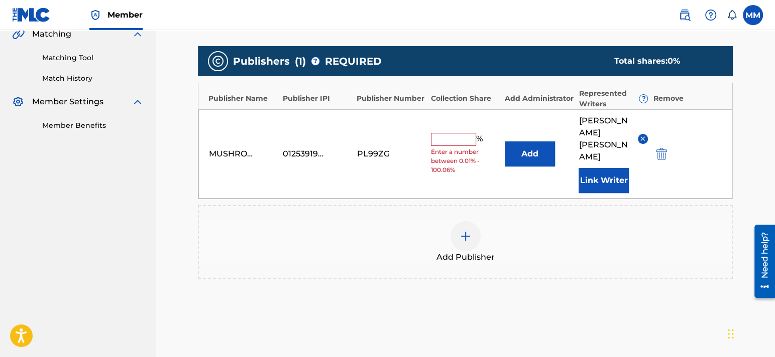
scroll to position [237, 0]
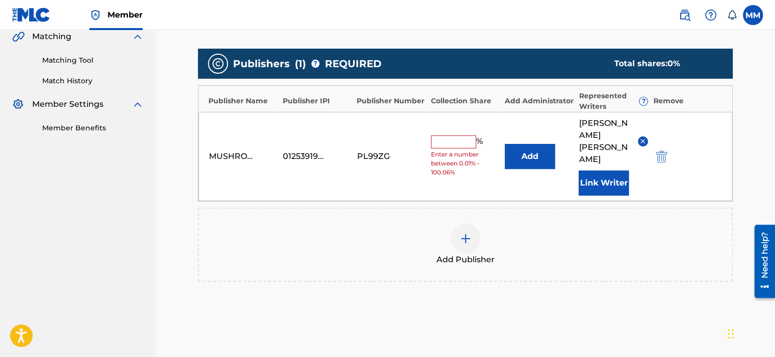
click at [456, 142] on input "text" at bounding box center [453, 142] width 45 height 13
click at [664, 154] on img "submit" at bounding box center [661, 157] width 11 height 12
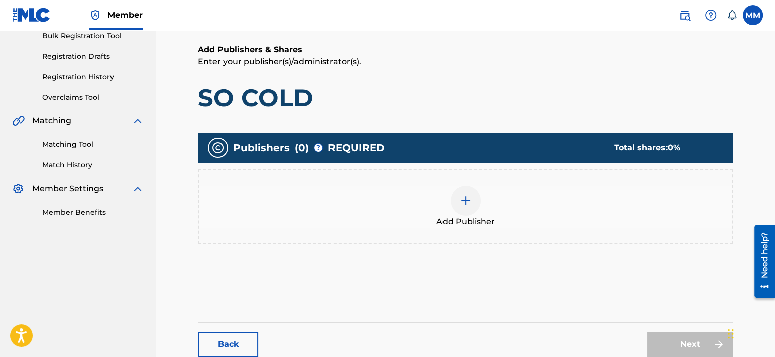
scroll to position [165, 0]
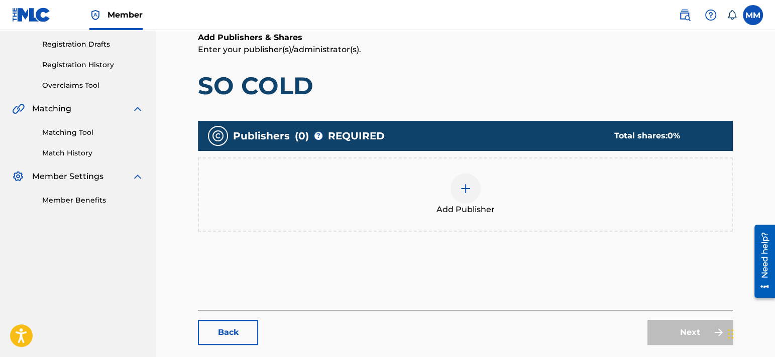
click at [682, 326] on div "Next" at bounding box center [689, 332] width 85 height 25
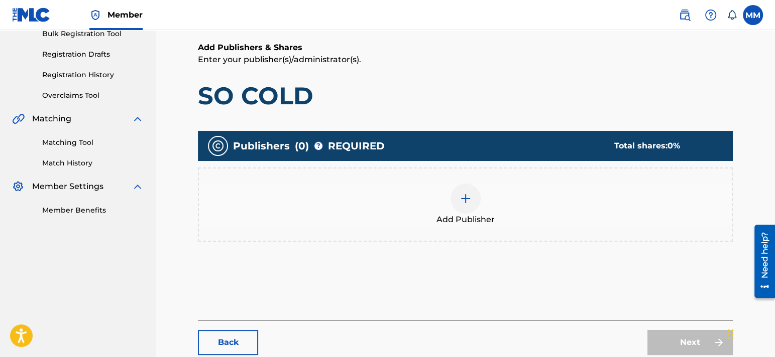
scroll to position [201, 0]
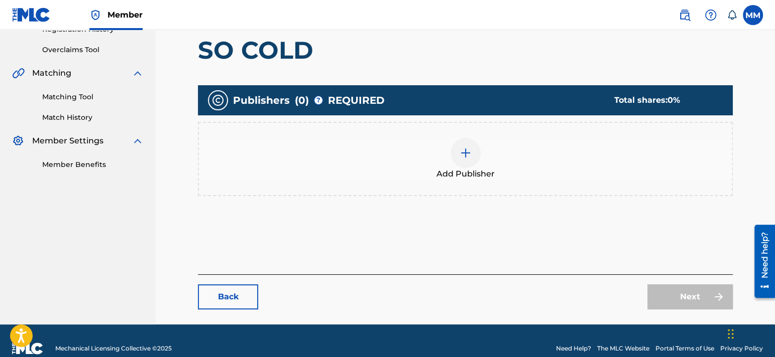
click at [241, 296] on link "Back" at bounding box center [228, 297] width 60 height 25
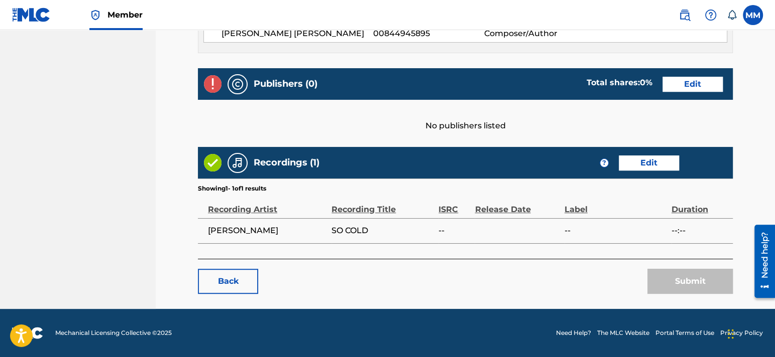
scroll to position [383, 0]
click at [232, 288] on link "Back" at bounding box center [228, 281] width 60 height 25
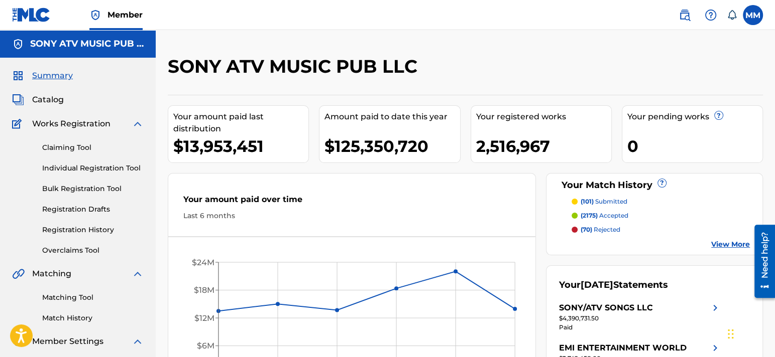
click at [56, 100] on span "Catalog" at bounding box center [48, 100] width 32 height 12
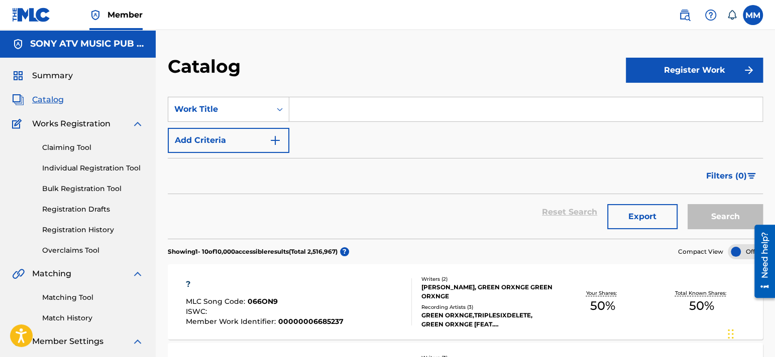
click at [327, 104] on input "Search Form" at bounding box center [525, 109] width 473 height 24
paste input "LIT RIGHT NOW"
type input "LIT RIGHT NOW"
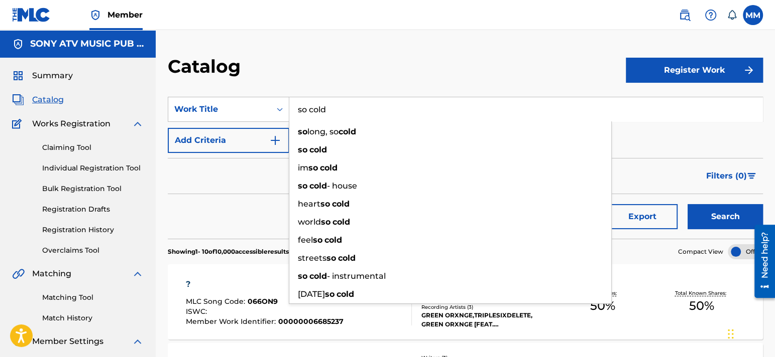
type input "so cold"
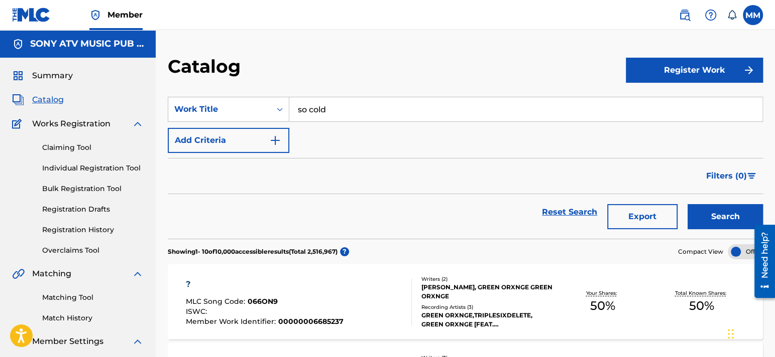
click at [195, 143] on button "Add Criteria" at bounding box center [228, 140] width 121 height 25
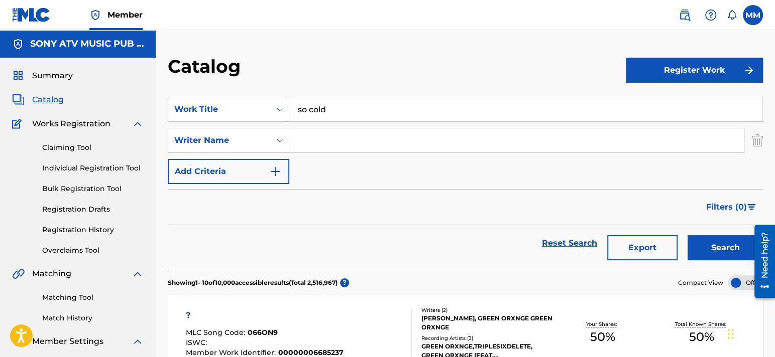
click at [340, 143] on input "Search Form" at bounding box center [516, 141] width 454 height 24
type input "[PERSON_NAME]"
click at [721, 242] on button "Search" at bounding box center [724, 247] width 75 height 25
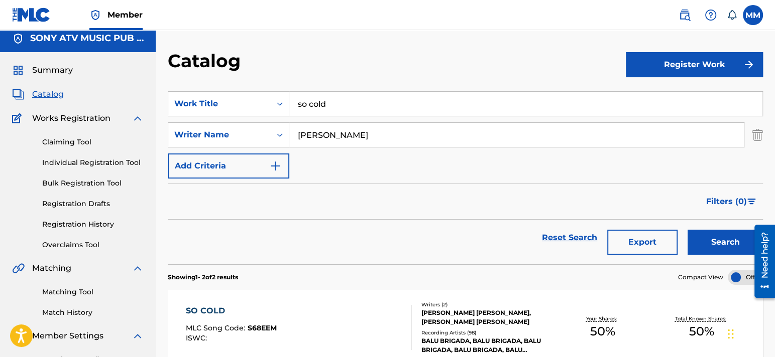
scroll to position [50, 0]
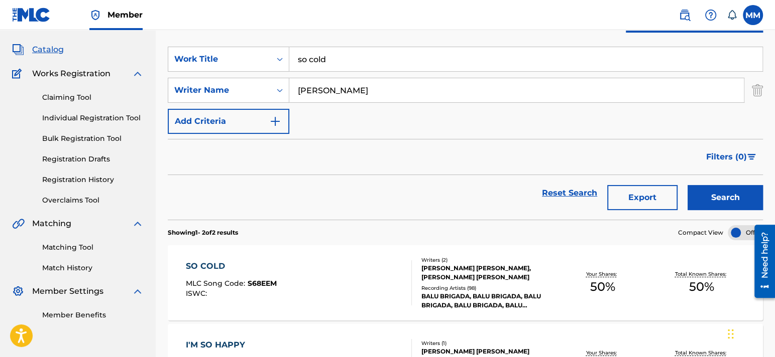
click at [217, 263] on div "SO COLD" at bounding box center [231, 267] width 91 height 12
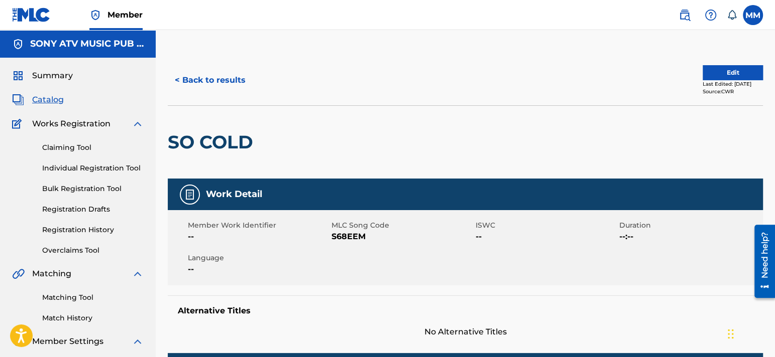
click at [74, 251] on link "Overclaims Tool" at bounding box center [92, 251] width 101 height 11
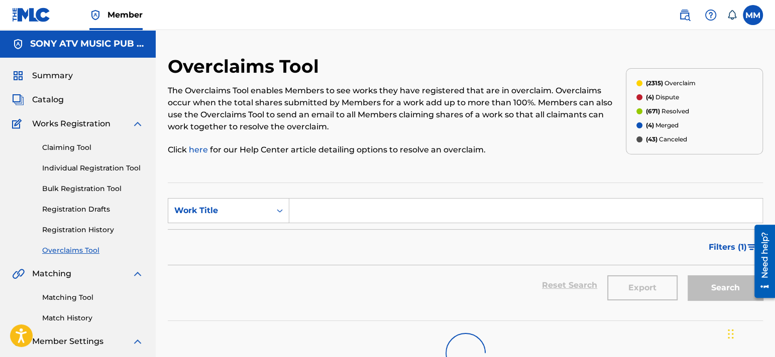
click at [313, 208] on input "Search Form" at bounding box center [525, 211] width 473 height 24
type input "so cold"
click at [392, 177] on div "Overclaims Tool The Overclaims Tool enables Members to see works they have regi…" at bounding box center [465, 220] width 595 height 330
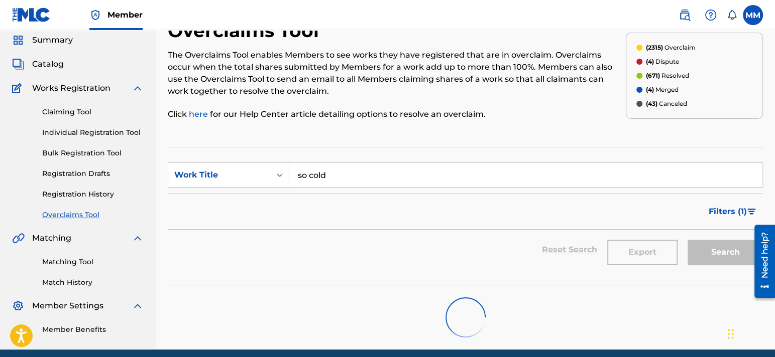
scroll to position [50, 0]
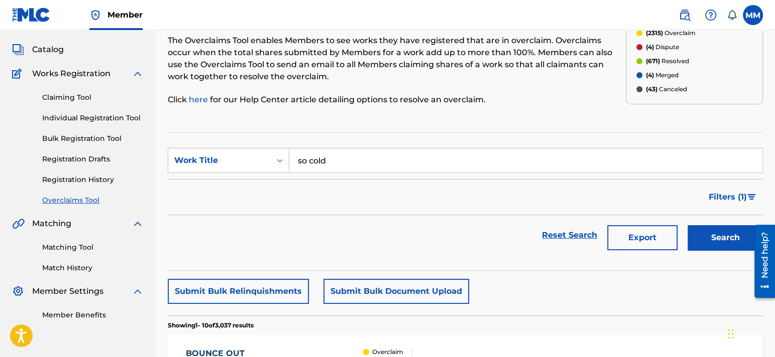
click at [710, 241] on button "Search" at bounding box center [724, 237] width 75 height 25
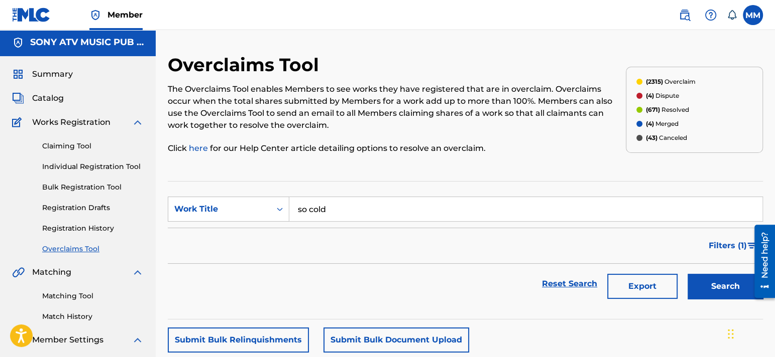
scroll to position [0, 0]
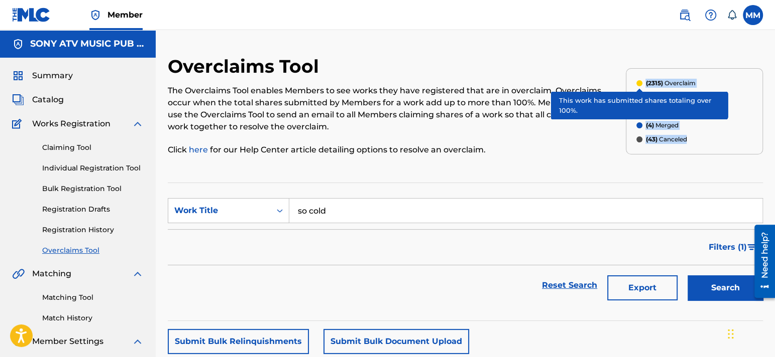
drag, startPoint x: 694, startPoint y: 141, endPoint x: 638, endPoint y: 84, distance: 80.2
click at [638, 84] on div "(2315) Overclaim (4) Dispute (671) Resolved (4) Merged (43) Canceled" at bounding box center [694, 111] width 137 height 86
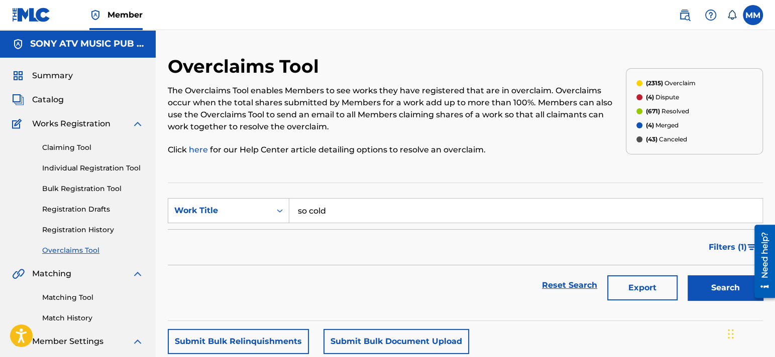
click at [519, 73] on div "Overclaims Tool The Overclaims Tool enables Members to see works they have regi…" at bounding box center [397, 111] width 458 height 112
click at [81, 100] on div "Catalog" at bounding box center [78, 100] width 132 height 12
click at [60, 102] on span "Catalog" at bounding box center [48, 100] width 32 height 12
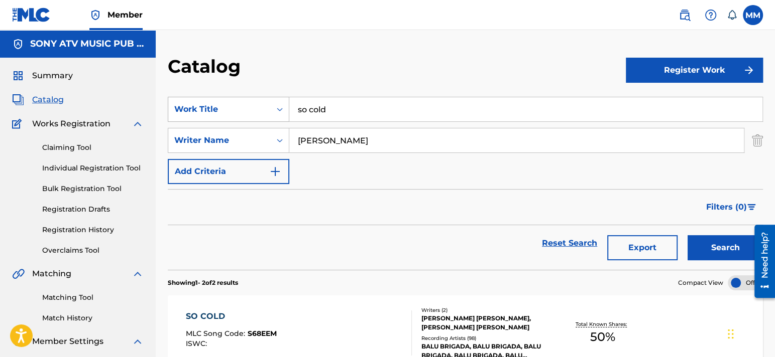
drag, startPoint x: 364, startPoint y: 102, endPoint x: 201, endPoint y: 116, distance: 163.7
click at [202, 116] on div "SearchWithCriteriaf1ea28bb-65c9-4f6a-844d-9a38f4df5a3b Work Title so cold" at bounding box center [465, 109] width 595 height 25
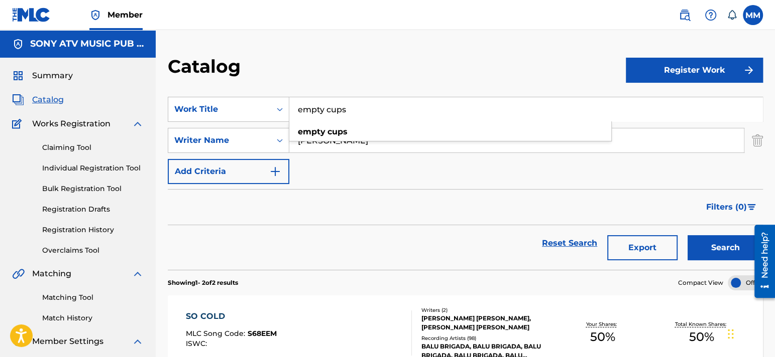
type input "empty cups"
click at [728, 240] on button "Search" at bounding box center [724, 247] width 75 height 25
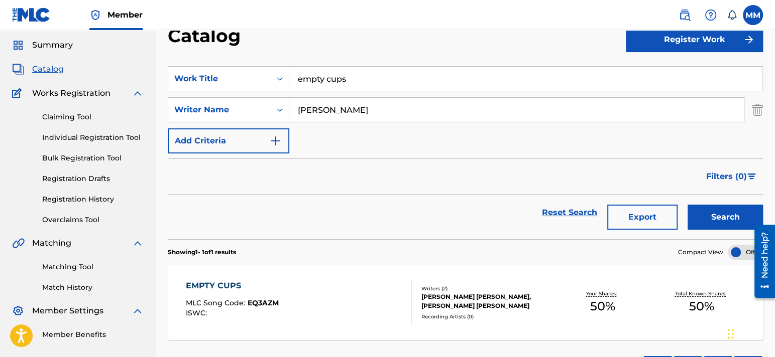
scroll to position [50, 0]
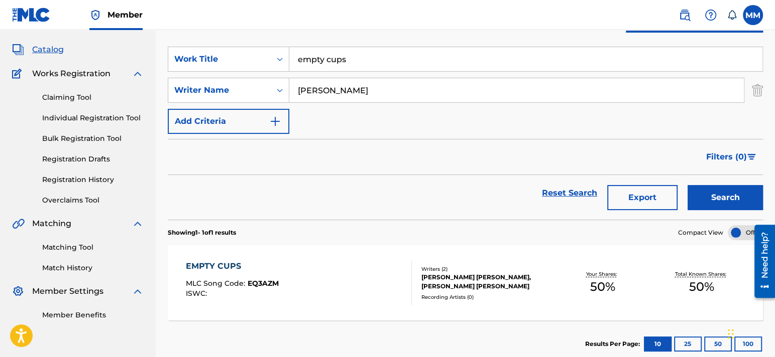
click at [230, 262] on div "EMPTY CUPS" at bounding box center [232, 267] width 93 height 12
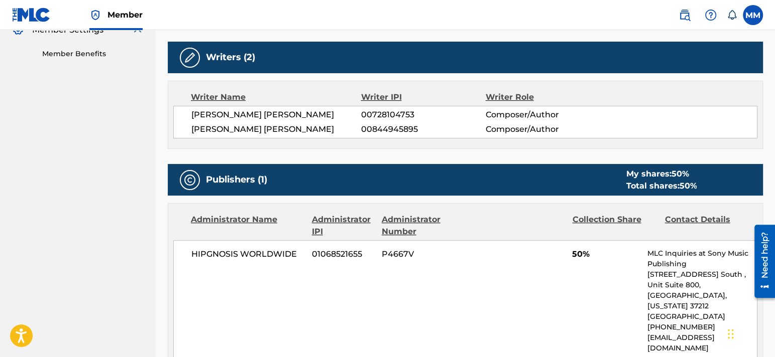
scroll to position [251, 0]
